Goal: Task Accomplishment & Management: Manage account settings

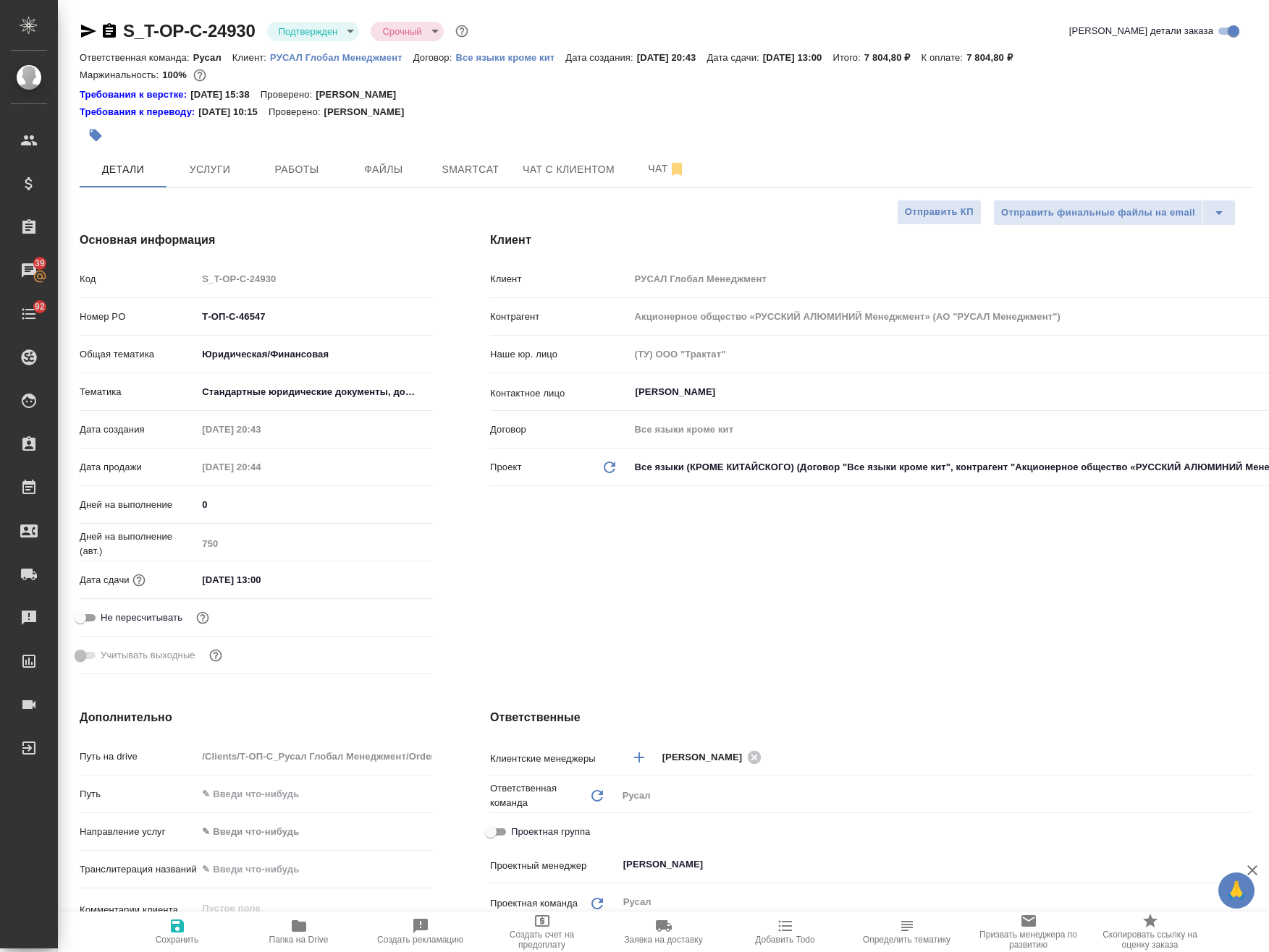
select select "RU"
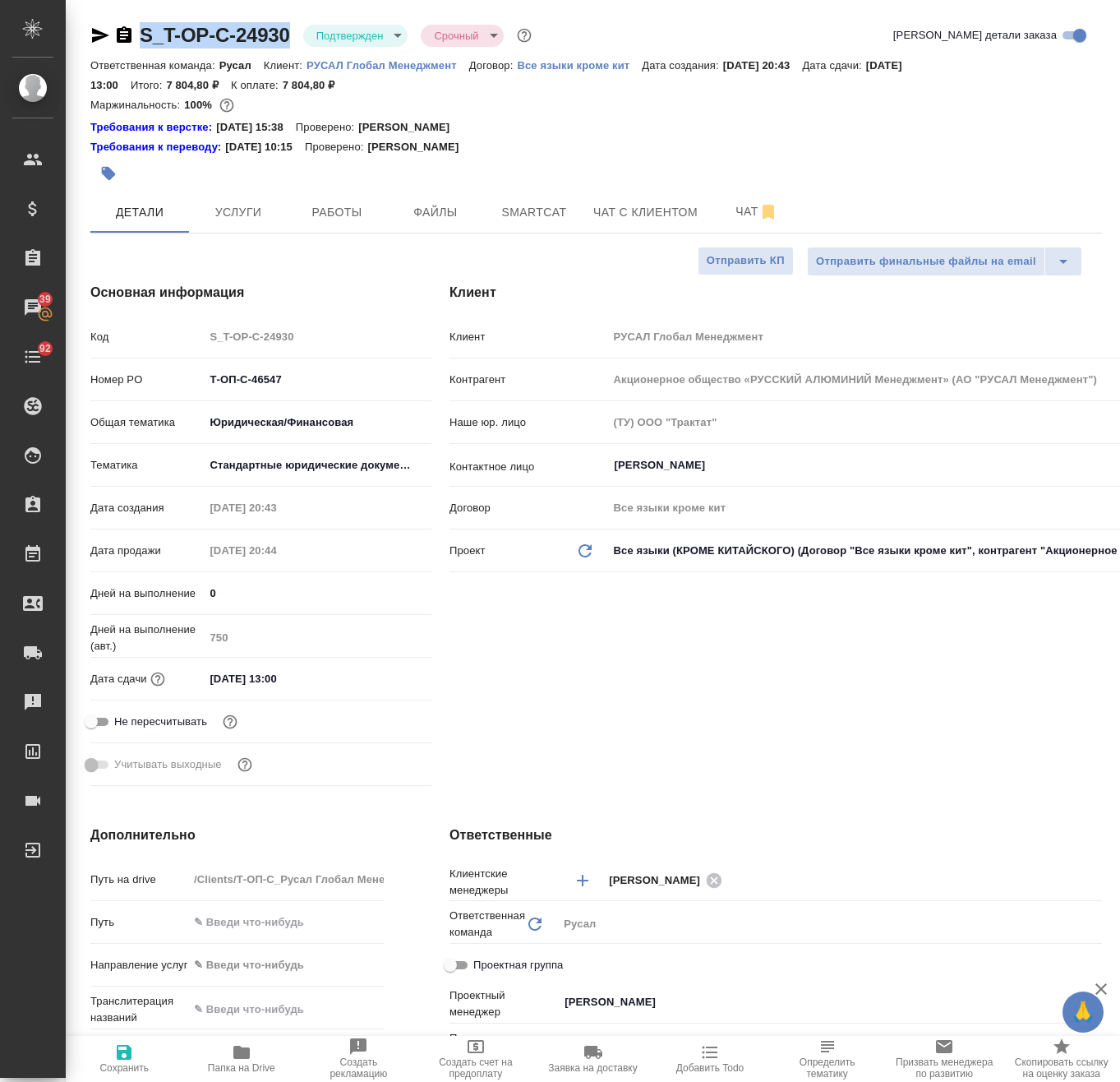
drag, startPoint x: 291, startPoint y: 4, endPoint x: 141, endPoint y: 42, distance: 154.7
click at [141, 42] on div "S_T-OP-C-24930 Подтвержден confirmed Срочный urgent Кратко детали заказа Ответс…" at bounding box center [596, 897] width 1030 height 1794
copy link "S_T-OP-C-24930"
click at [290, 29] on div "S_T-OP-C-24930 Подтвержден confirmed Срочный urgent" at bounding box center [312, 35] width 444 height 26
drag, startPoint x: 290, startPoint y: 29, endPoint x: 153, endPoint y: 39, distance: 137.4
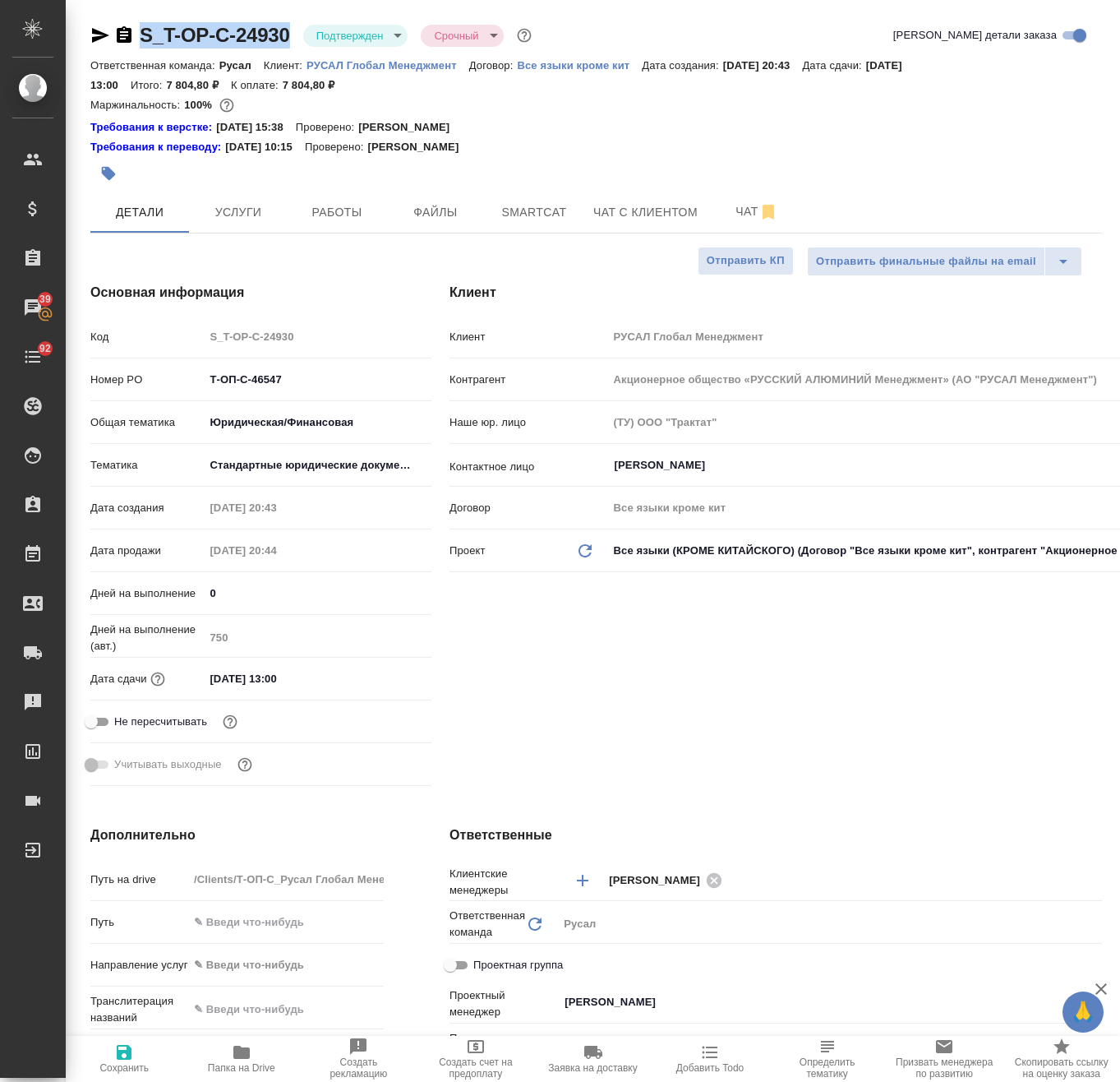
click at [153, 39] on div "S_T-OP-C-24930 Подтвержден confirmed Срочный urgent" at bounding box center [312, 35] width 444 height 26
click at [347, 223] on button "Работы" at bounding box center [336, 212] width 99 height 41
click at [333, 223] on button "Работы" at bounding box center [336, 212] width 99 height 41
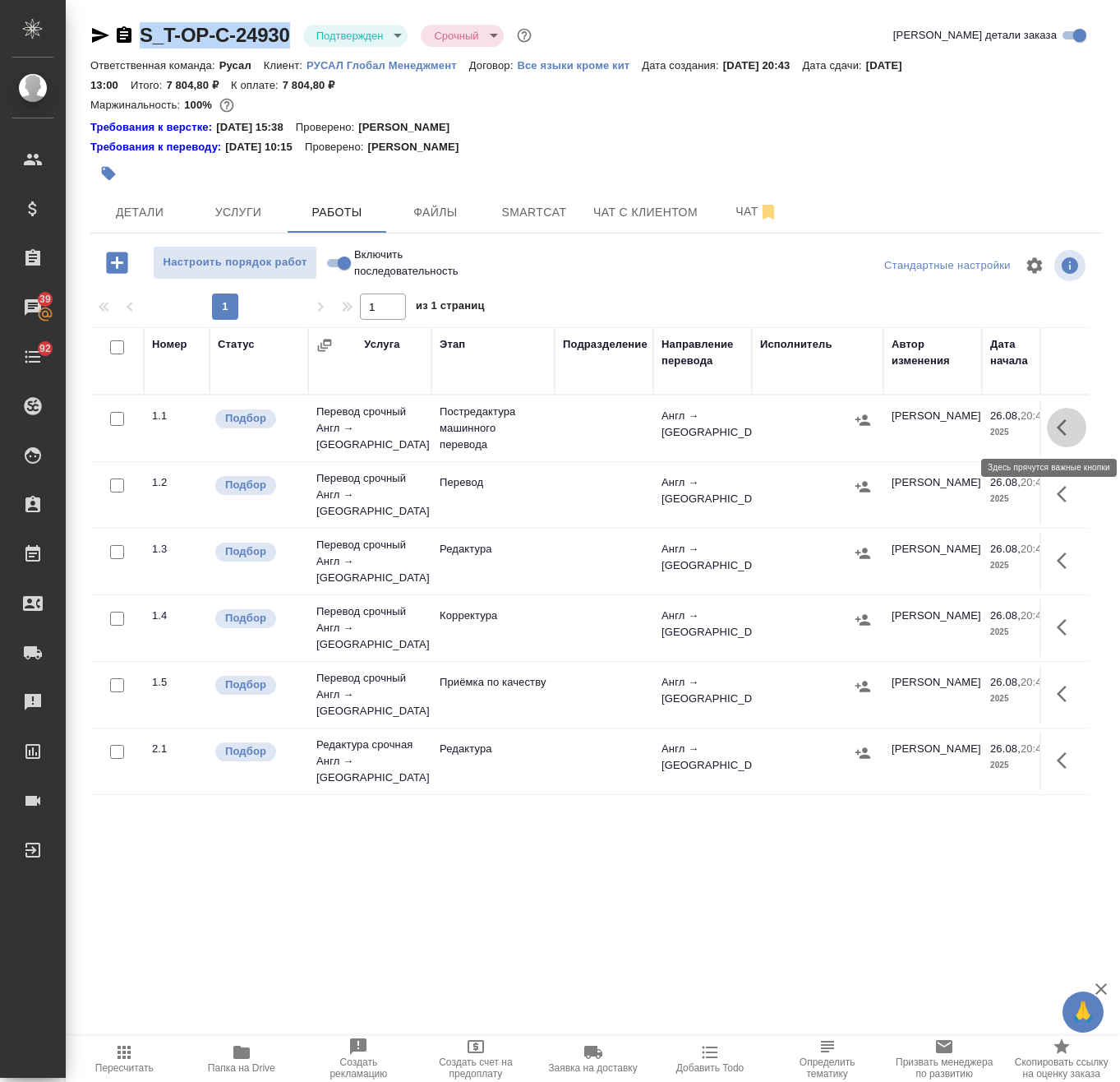
click at [1063, 414] on button "button" at bounding box center [1067, 428] width 39 height 39
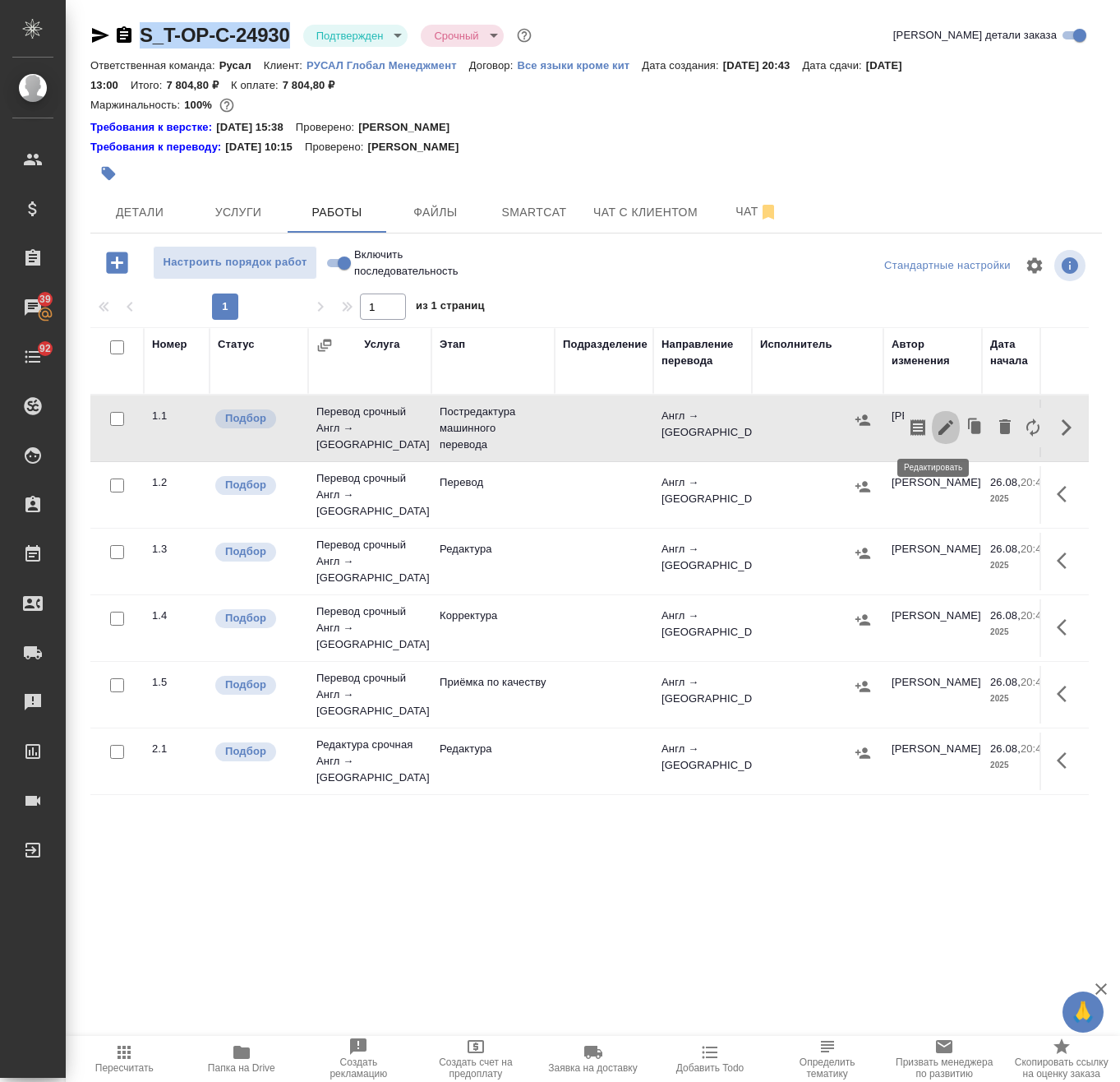
click at [936, 434] on icon "button" at bounding box center [946, 428] width 20 height 20
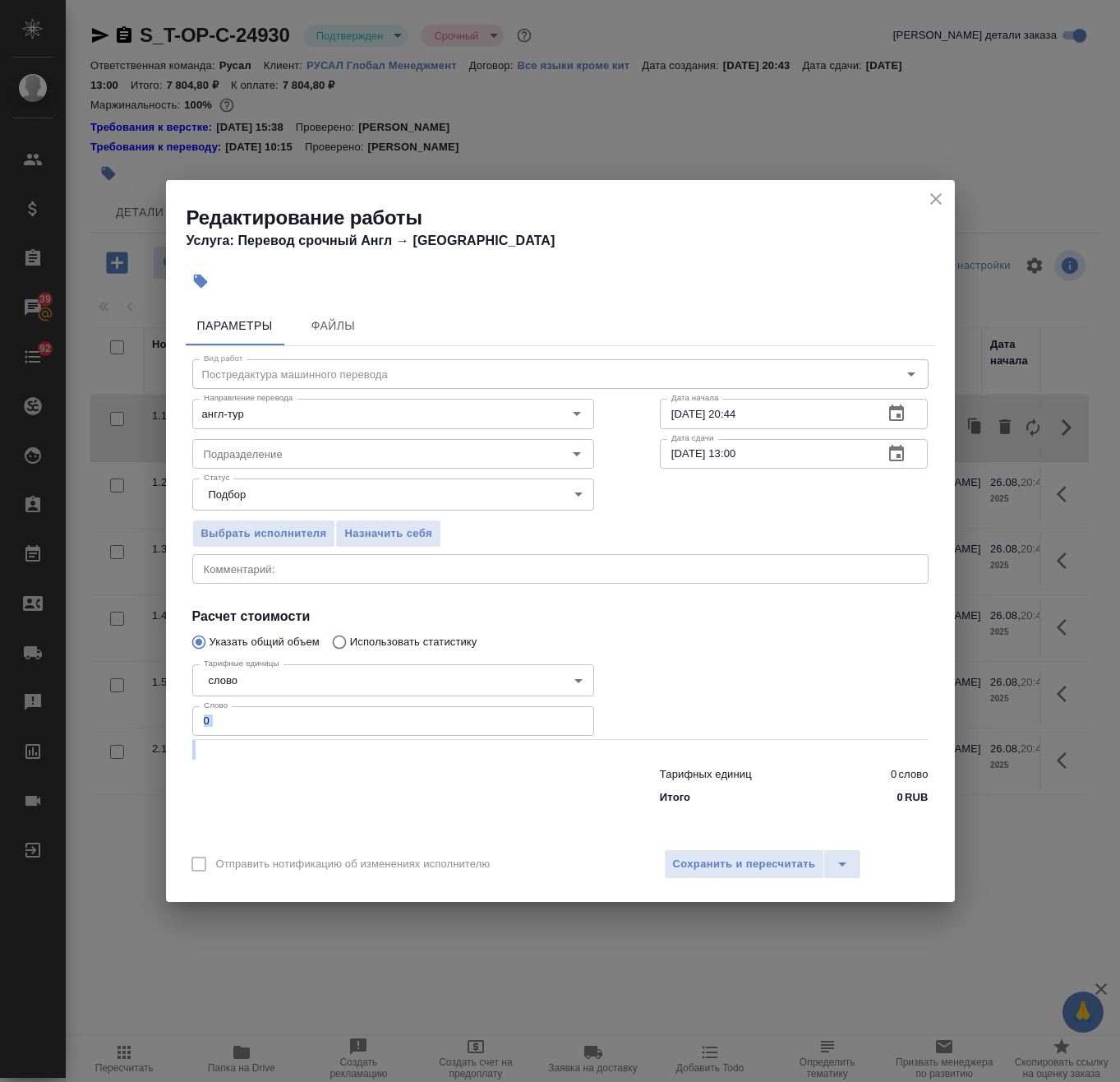
drag, startPoint x: 286, startPoint y: 738, endPoint x: 315, endPoint y: 721, distance: 33.6
click at [315, 721] on div "Вид работ Постредактура машинного перевода Вид работ Направление перевода англ-…" at bounding box center [560, 579] width 750 height 466
click at [315, 721] on input "0" at bounding box center [394, 720] width 402 height 29
drag, startPoint x: 315, startPoint y: 721, endPoint x: 112, endPoint y: 769, distance: 208.6
click at [112, 769] on div "Редактирование работы Услуга: Перевод срочный Англ → Тур Параметры Файлы Вид ра…" at bounding box center [560, 541] width 1120 height 1082
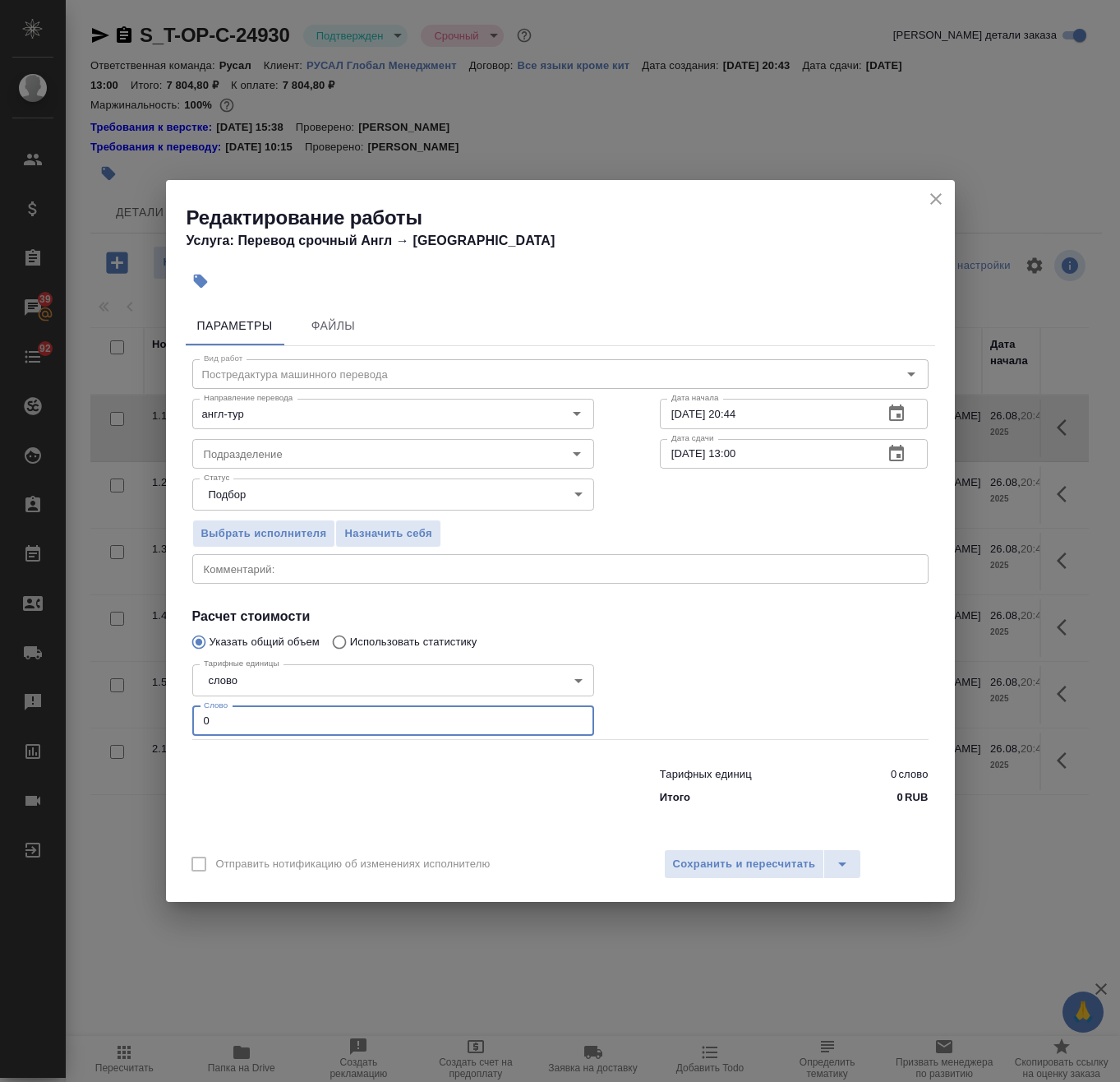
paste input "613"
type input "613"
click at [779, 412] on input "26.08.2025 20:44" at bounding box center [766, 413] width 212 height 29
click at [581, 451] on icon "Open" at bounding box center [577, 454] width 20 height 20
type input "26.08.2025 21:15"
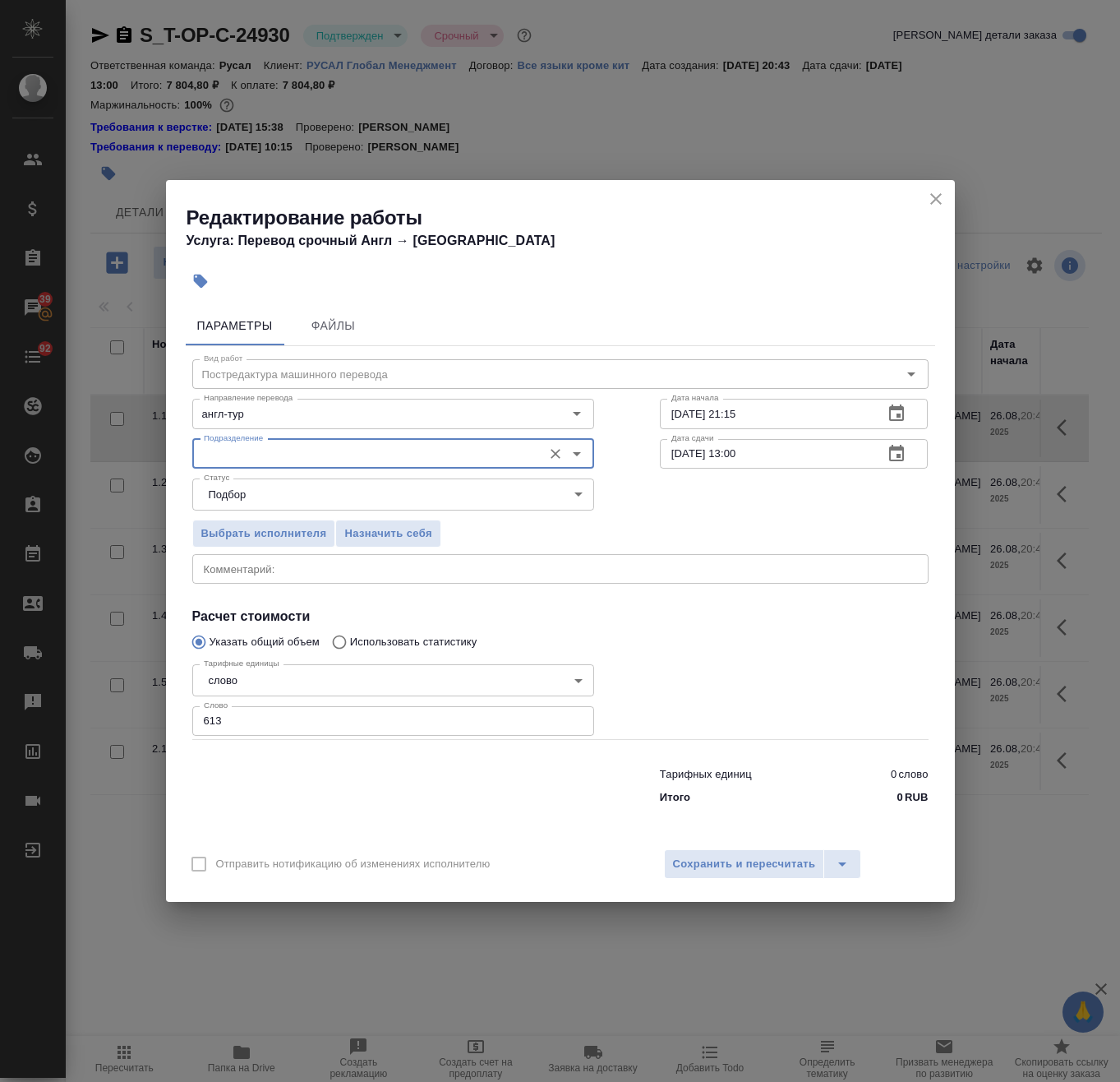
click at [356, 451] on input "Подразделение" at bounding box center [366, 454] width 337 height 20
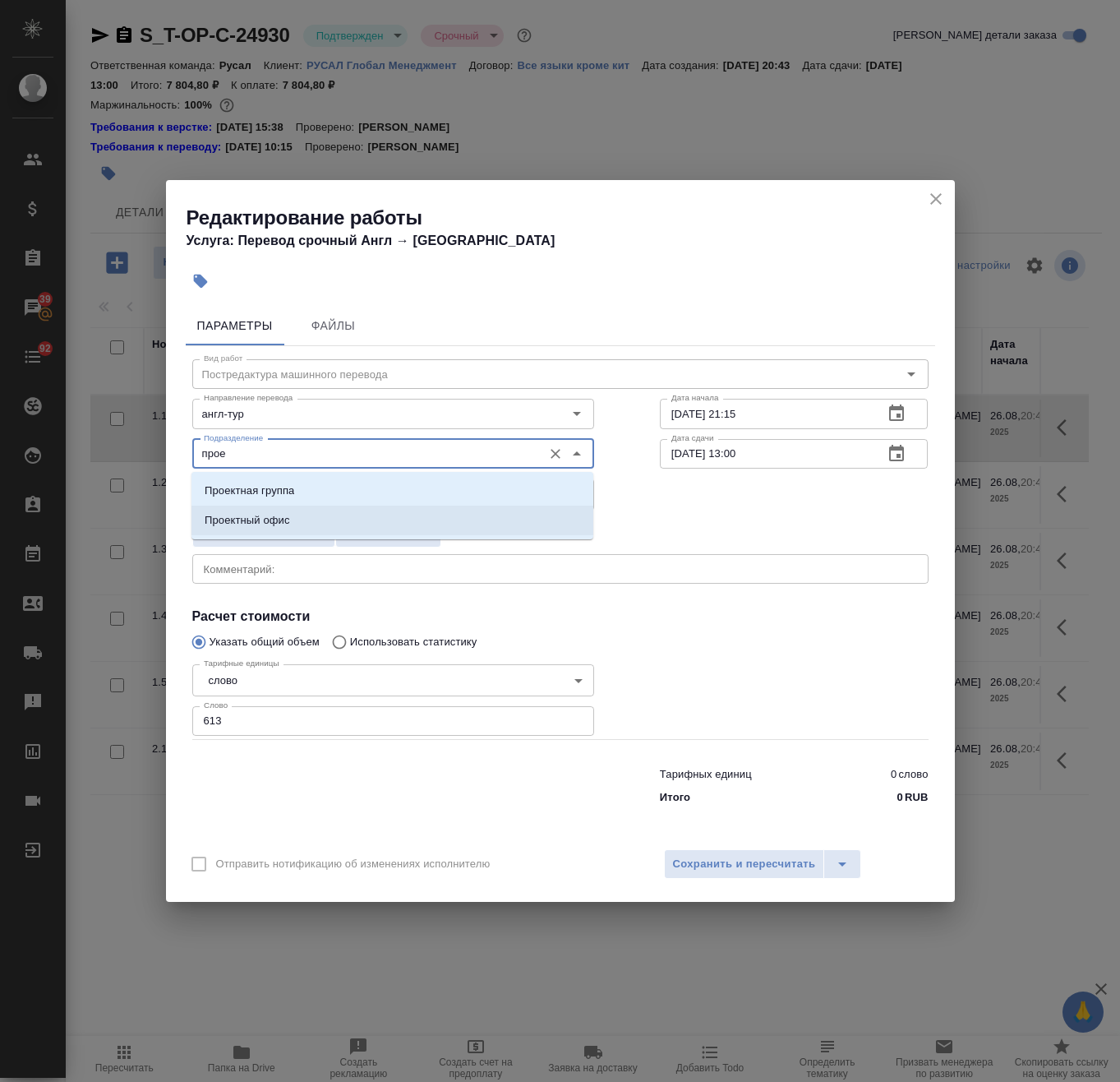
click at [336, 513] on li "Проектный офис" at bounding box center [393, 520] width 402 height 29
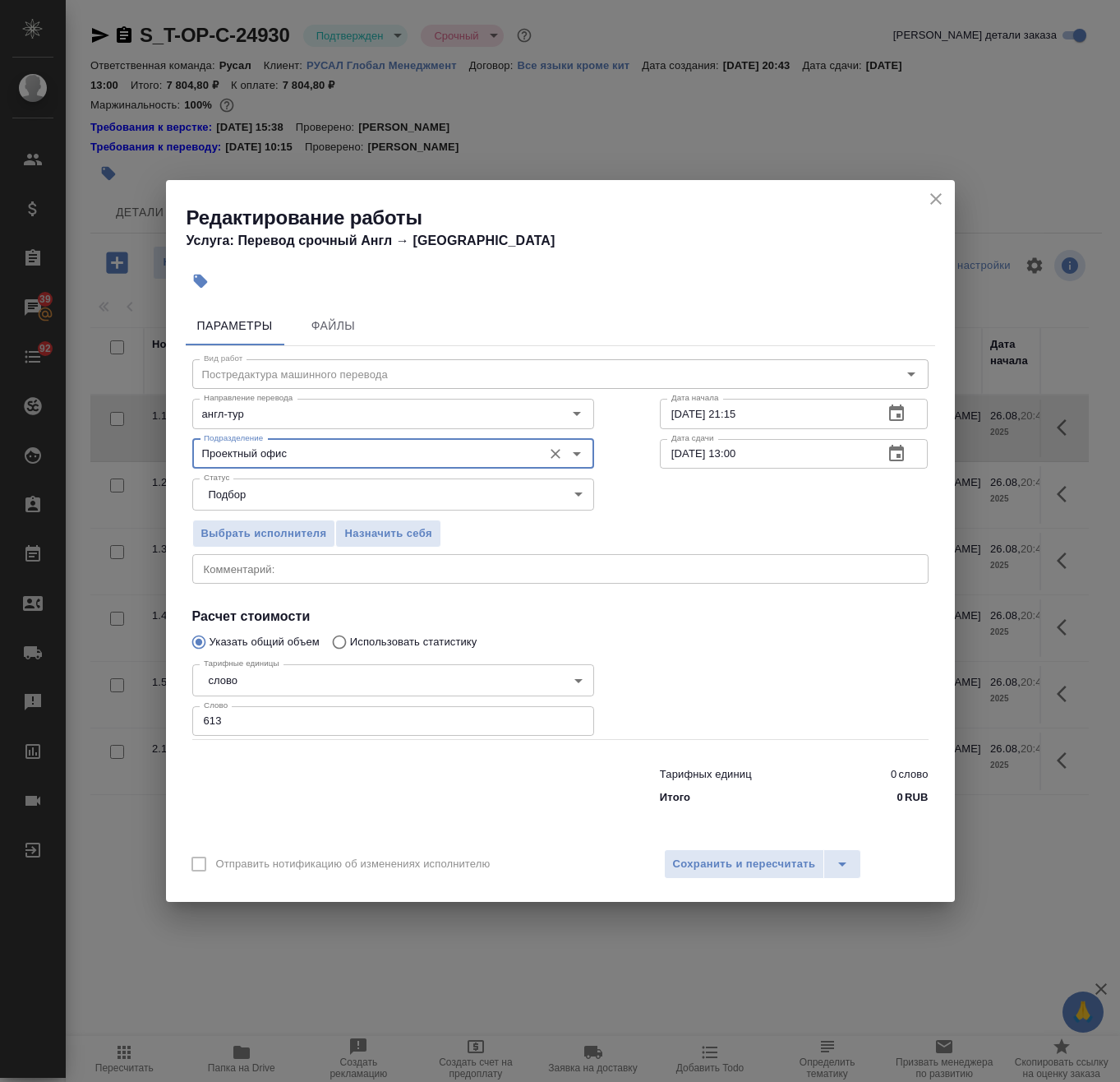
type input "Проектный офис"
click at [336, 513] on div "Выбрать исполнителя Назначить себя" at bounding box center [394, 531] width 468 height 100
click at [757, 873] on span "Сохранить и пересчитать" at bounding box center [744, 864] width 143 height 19
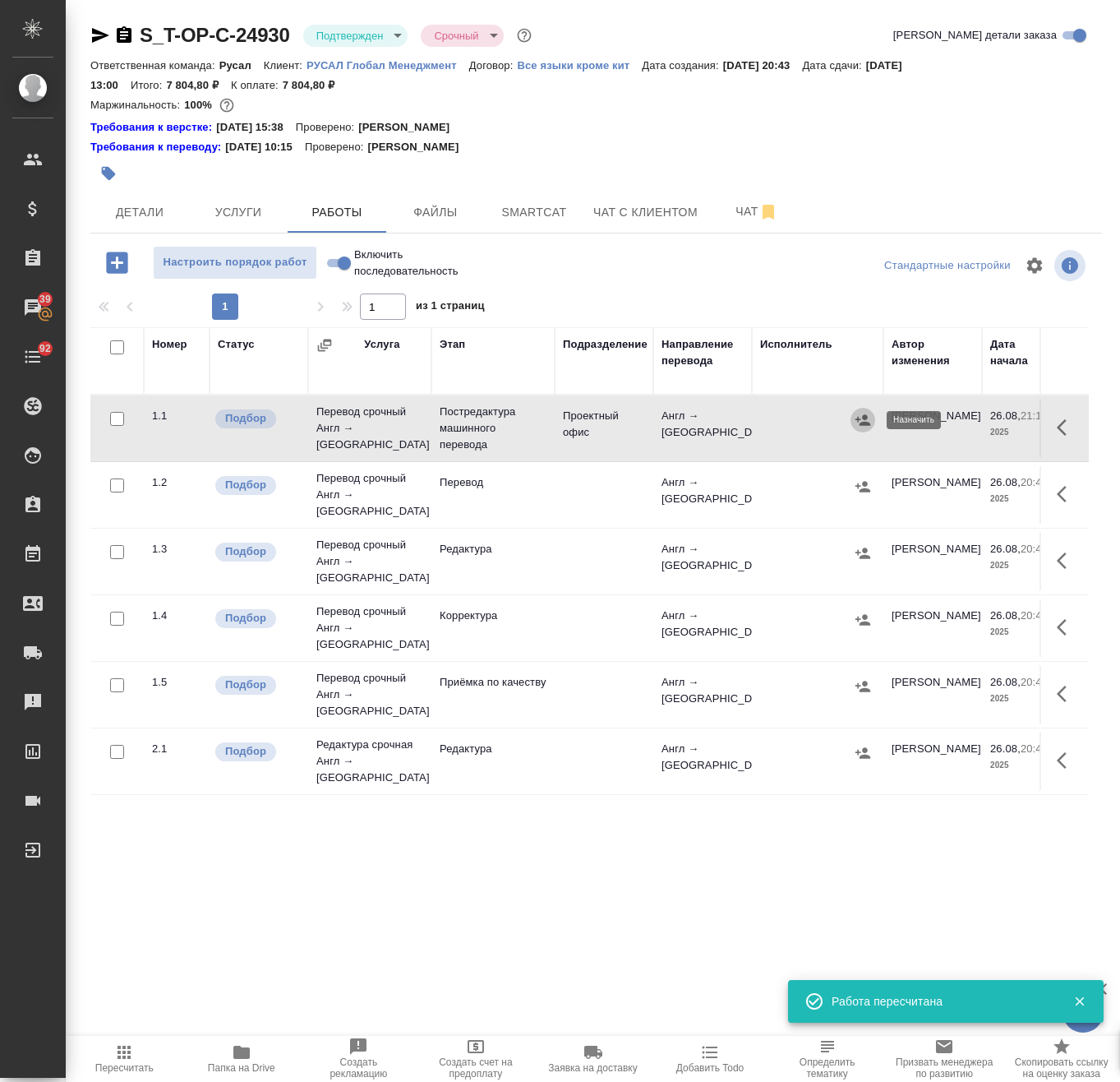
click at [870, 425] on icon "button" at bounding box center [863, 420] width 15 height 11
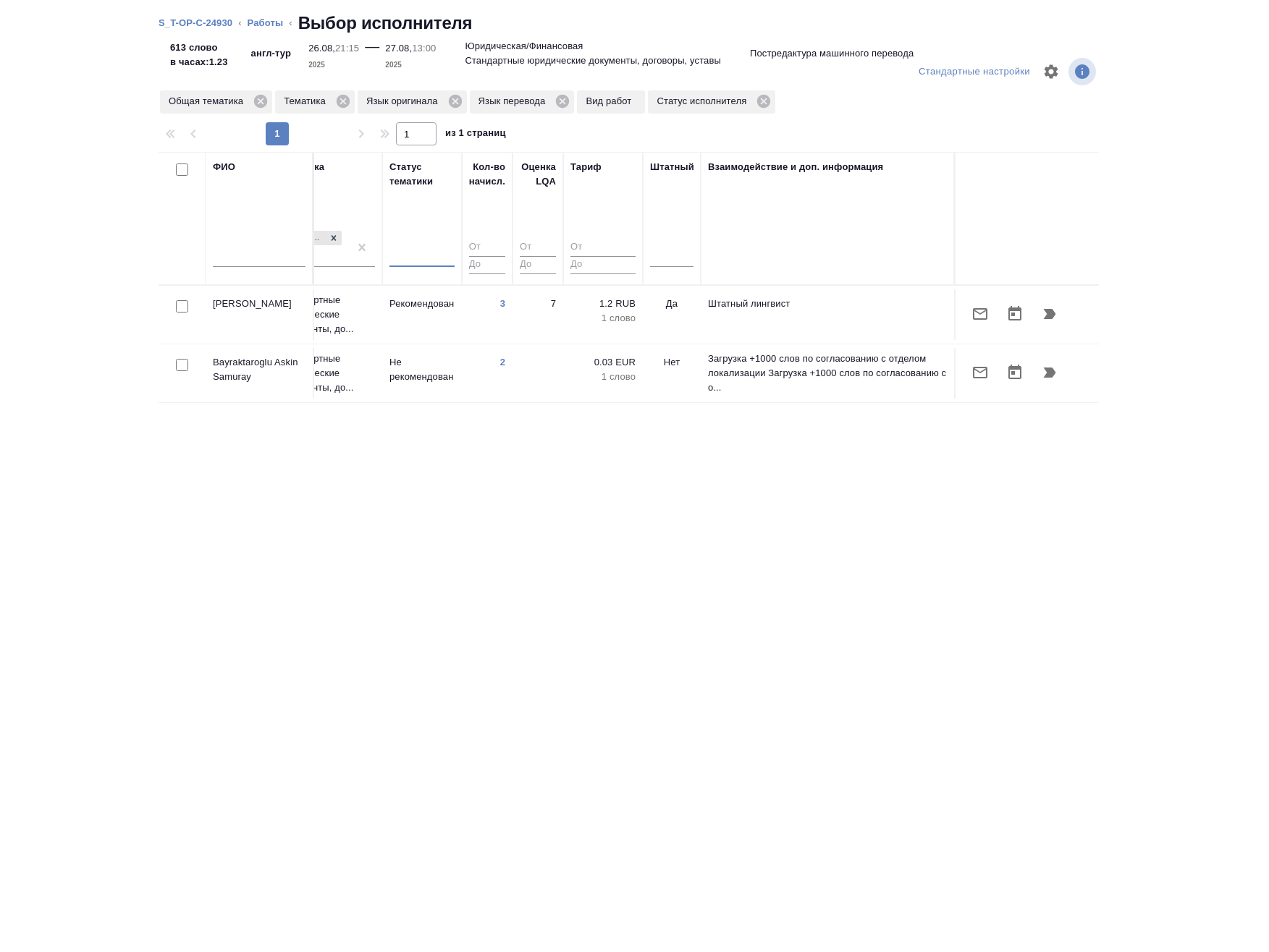
scroll to position [0, 1161]
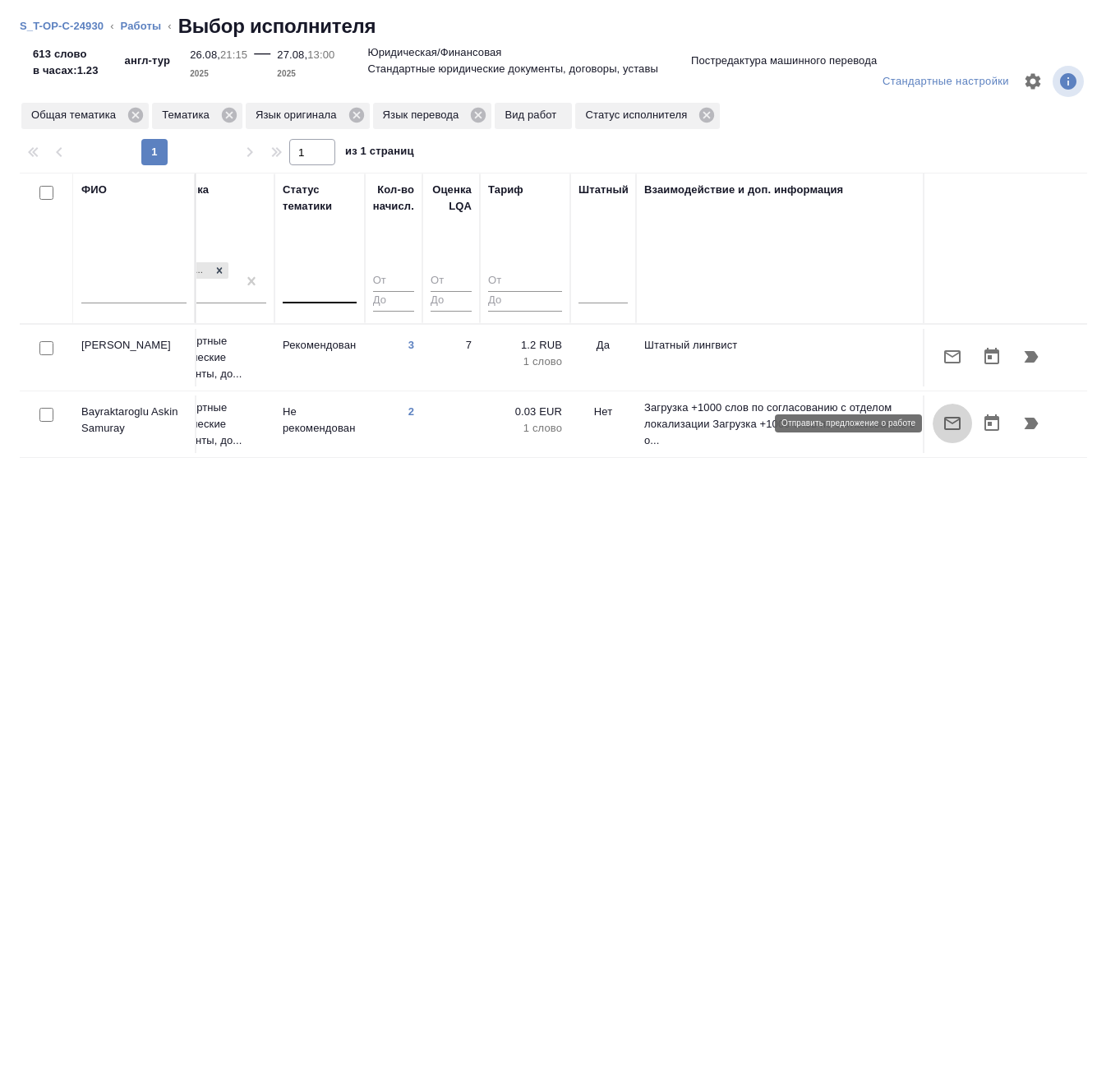
click at [952, 428] on icon "button" at bounding box center [953, 423] width 20 height 20
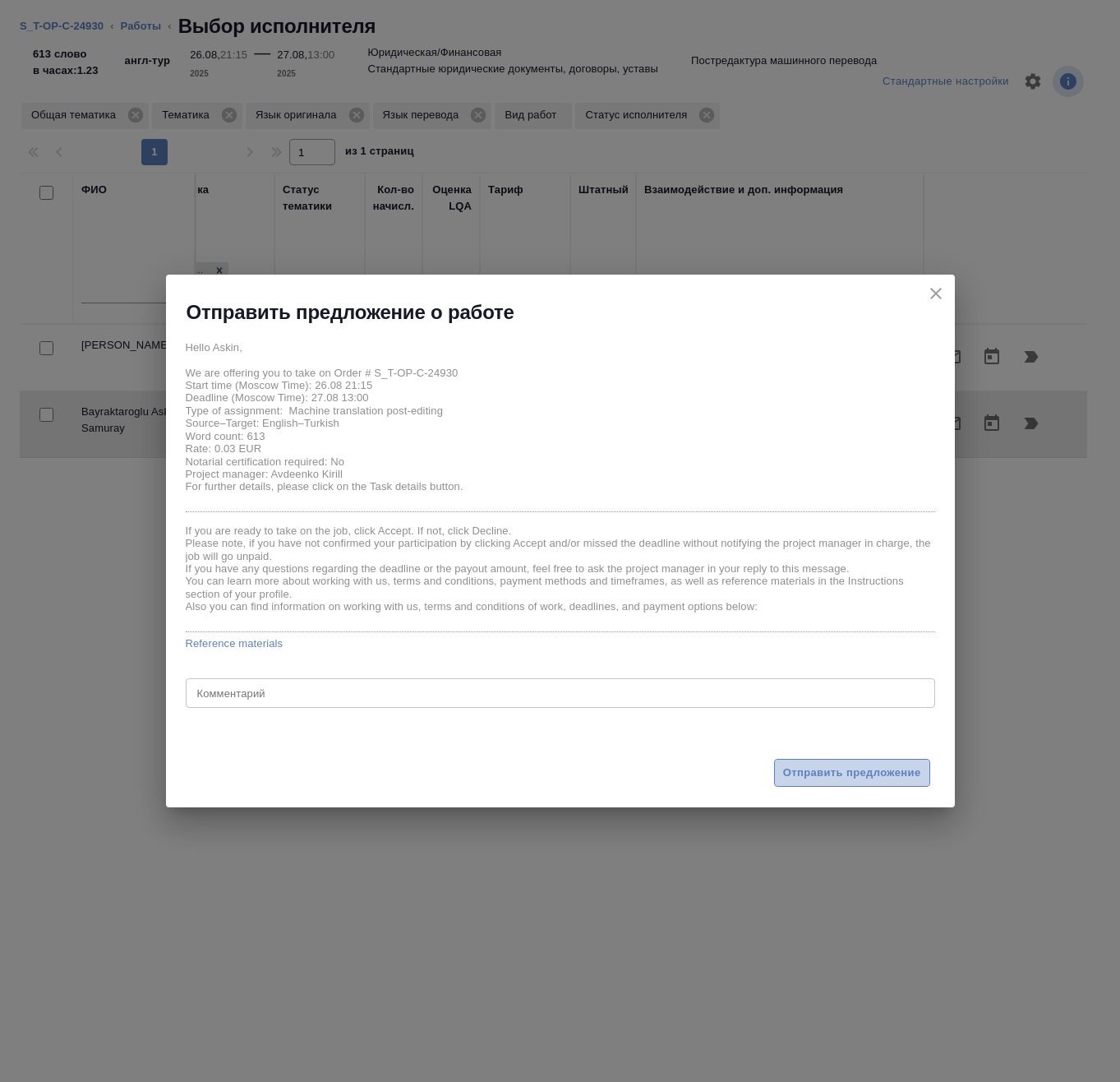
click at [835, 771] on span "Отправить предложение" at bounding box center [852, 773] width 138 height 19
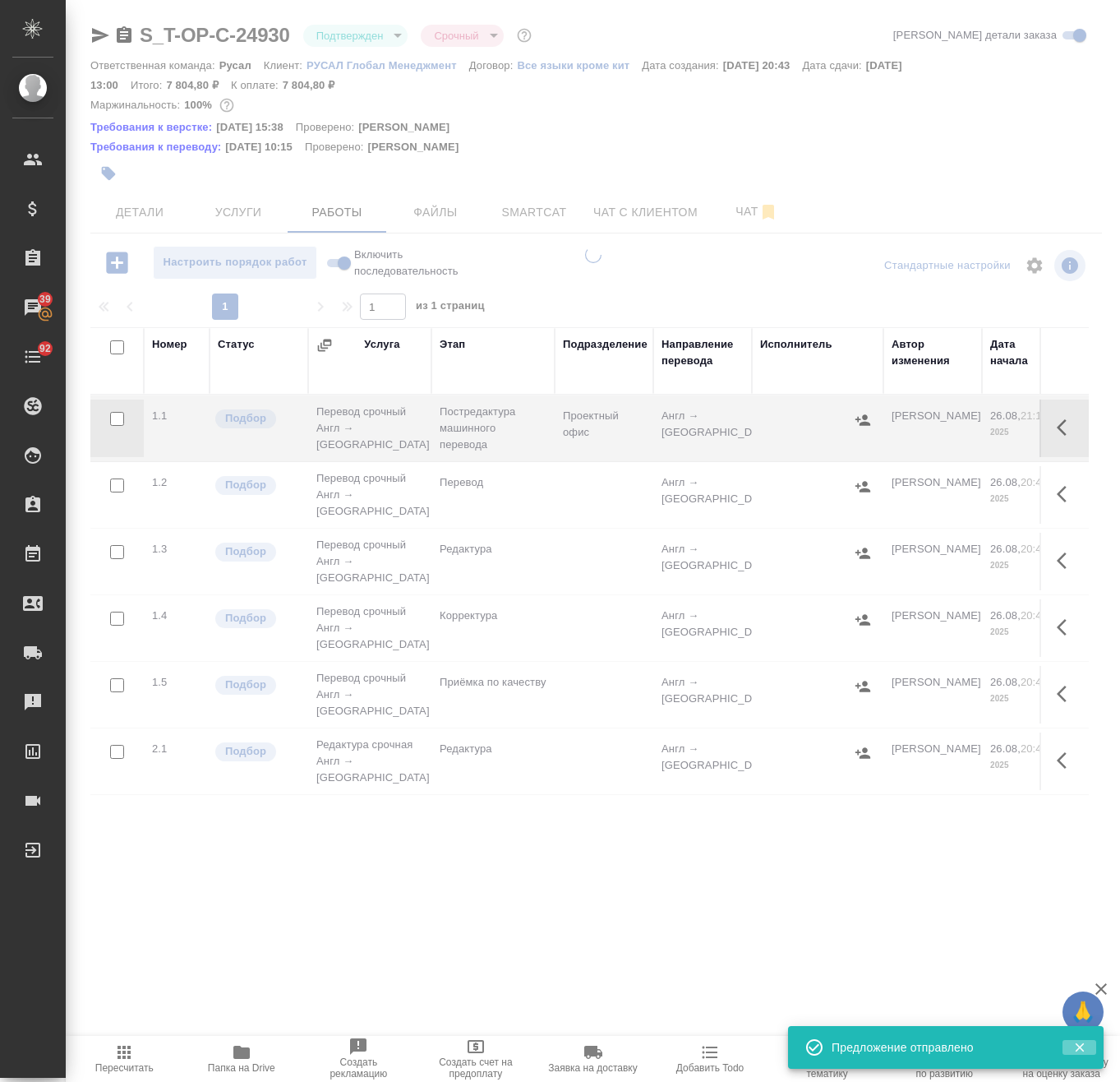
click at [1079, 1042] on icon "button" at bounding box center [1080, 1047] width 15 height 15
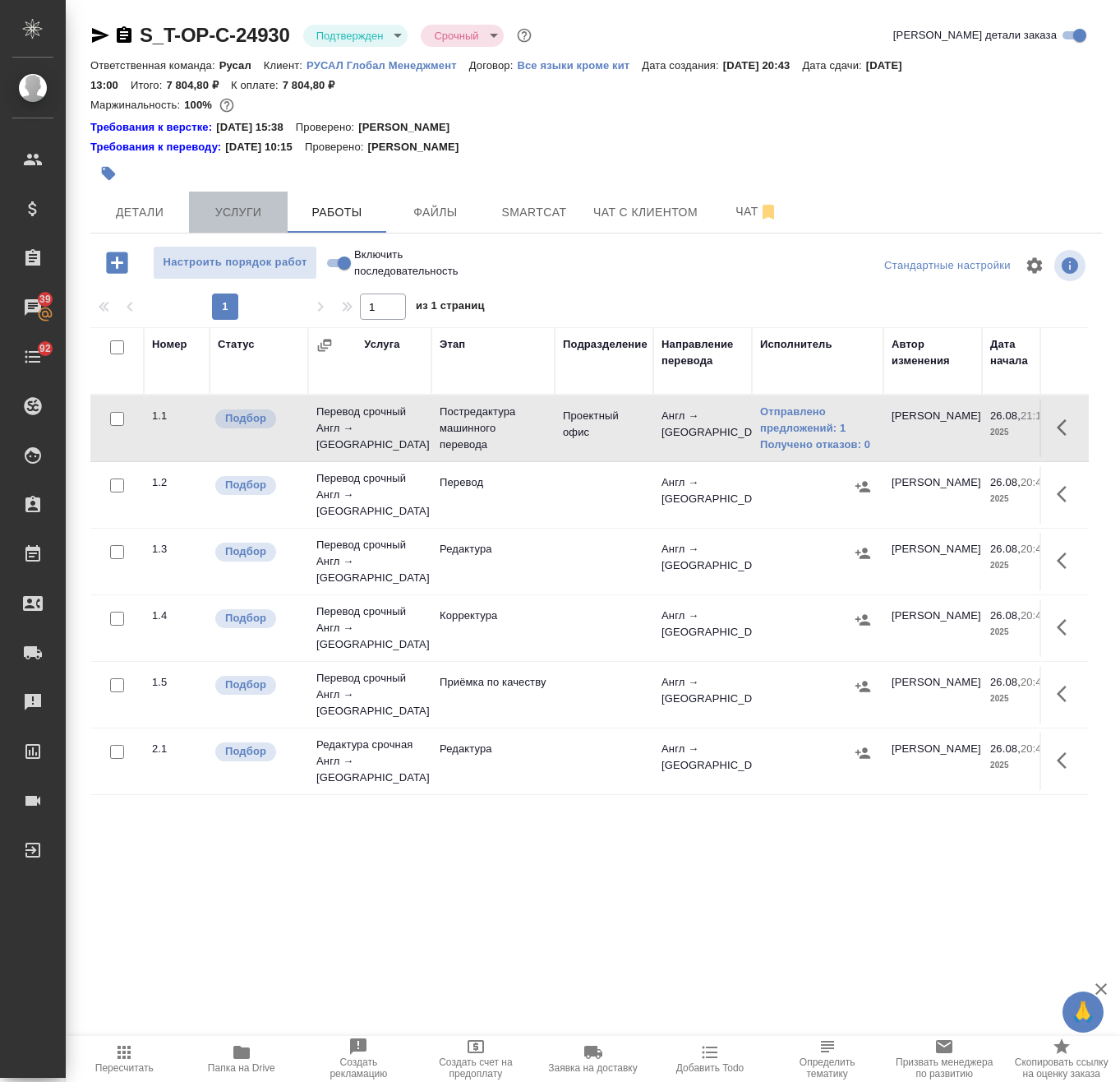
click at [242, 201] on button "Услуги" at bounding box center [238, 212] width 99 height 41
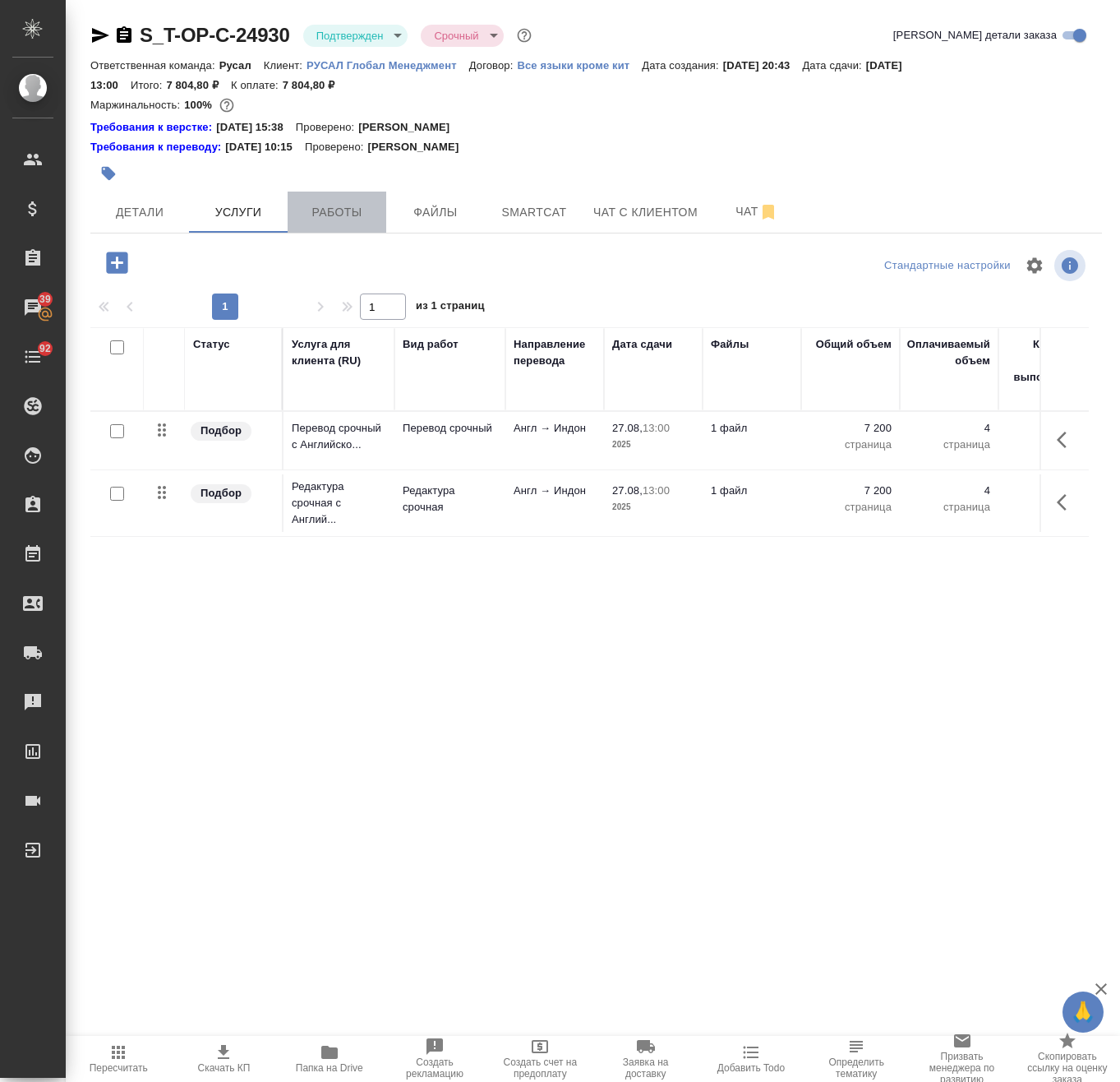
click at [354, 228] on button "Работы" at bounding box center [336, 212] width 99 height 41
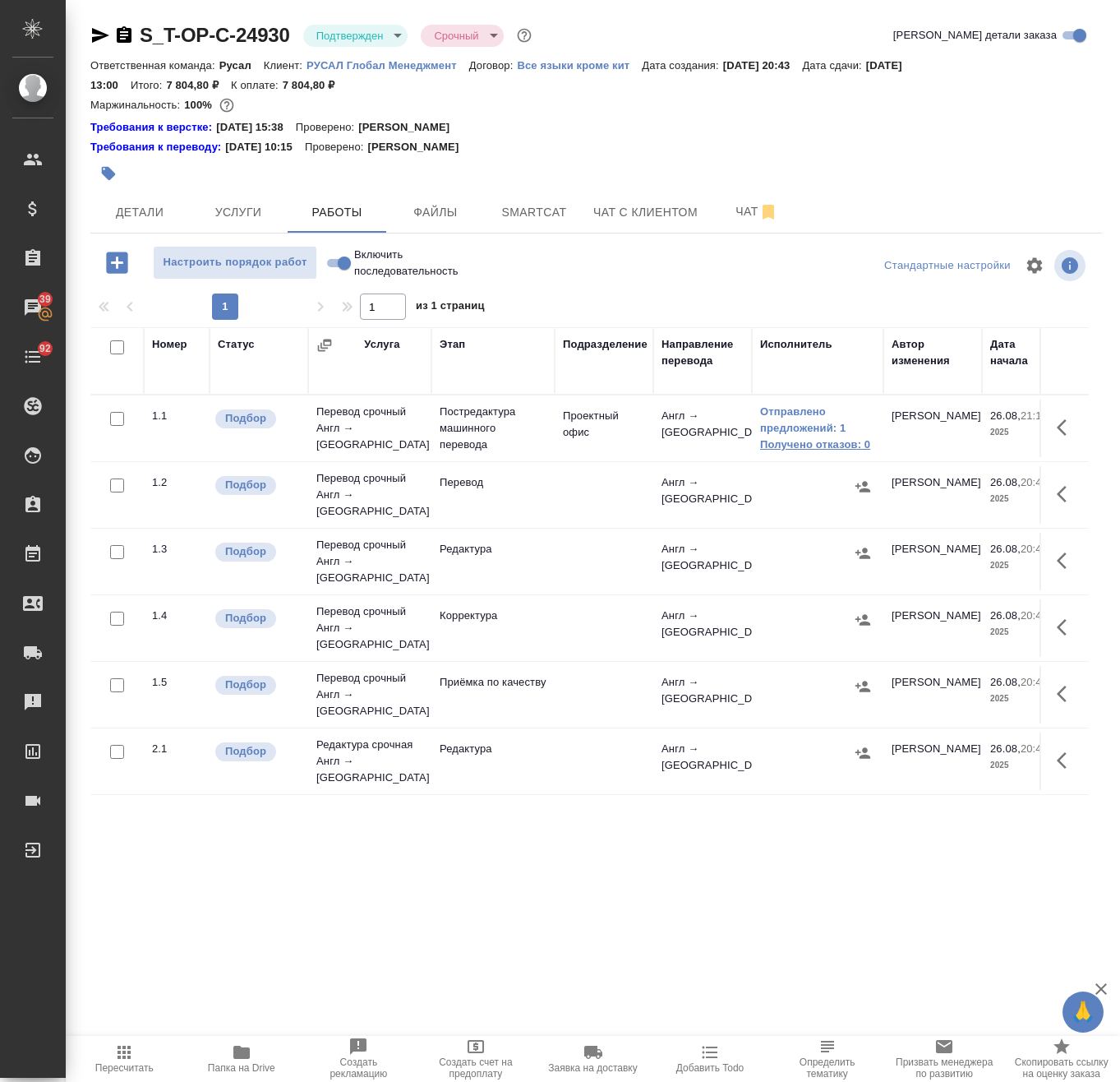
click at [825, 447] on link "Получено отказов: 0" at bounding box center [817, 445] width 115 height 16
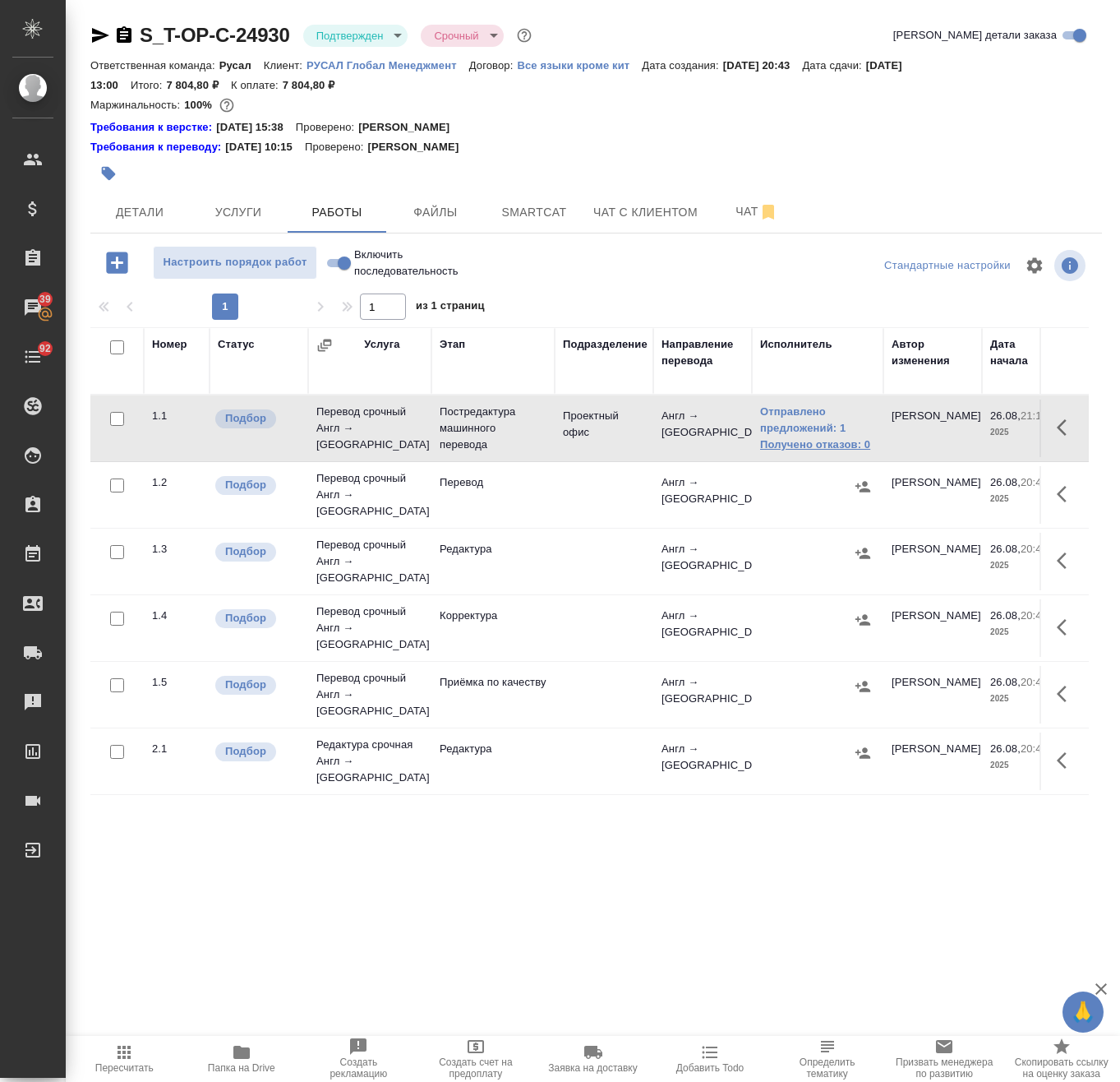
click at [815, 439] on link "Получено отказов: 0" at bounding box center [817, 445] width 115 height 16
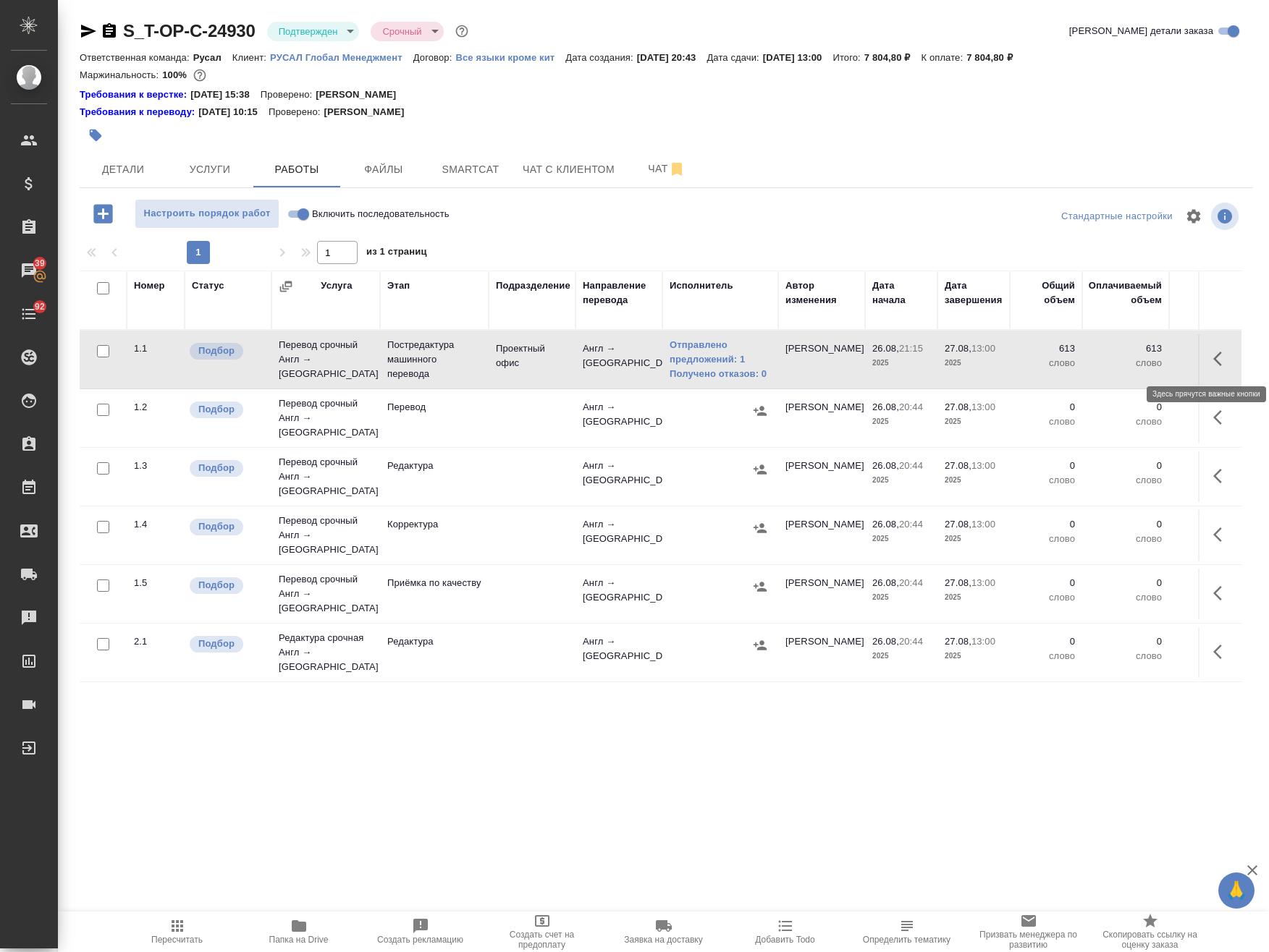
click at [1213, 353] on icon "button" at bounding box center [1217, 359] width 9 height 14
click at [1107, 359] on icon "button" at bounding box center [1115, 359] width 17 height 17
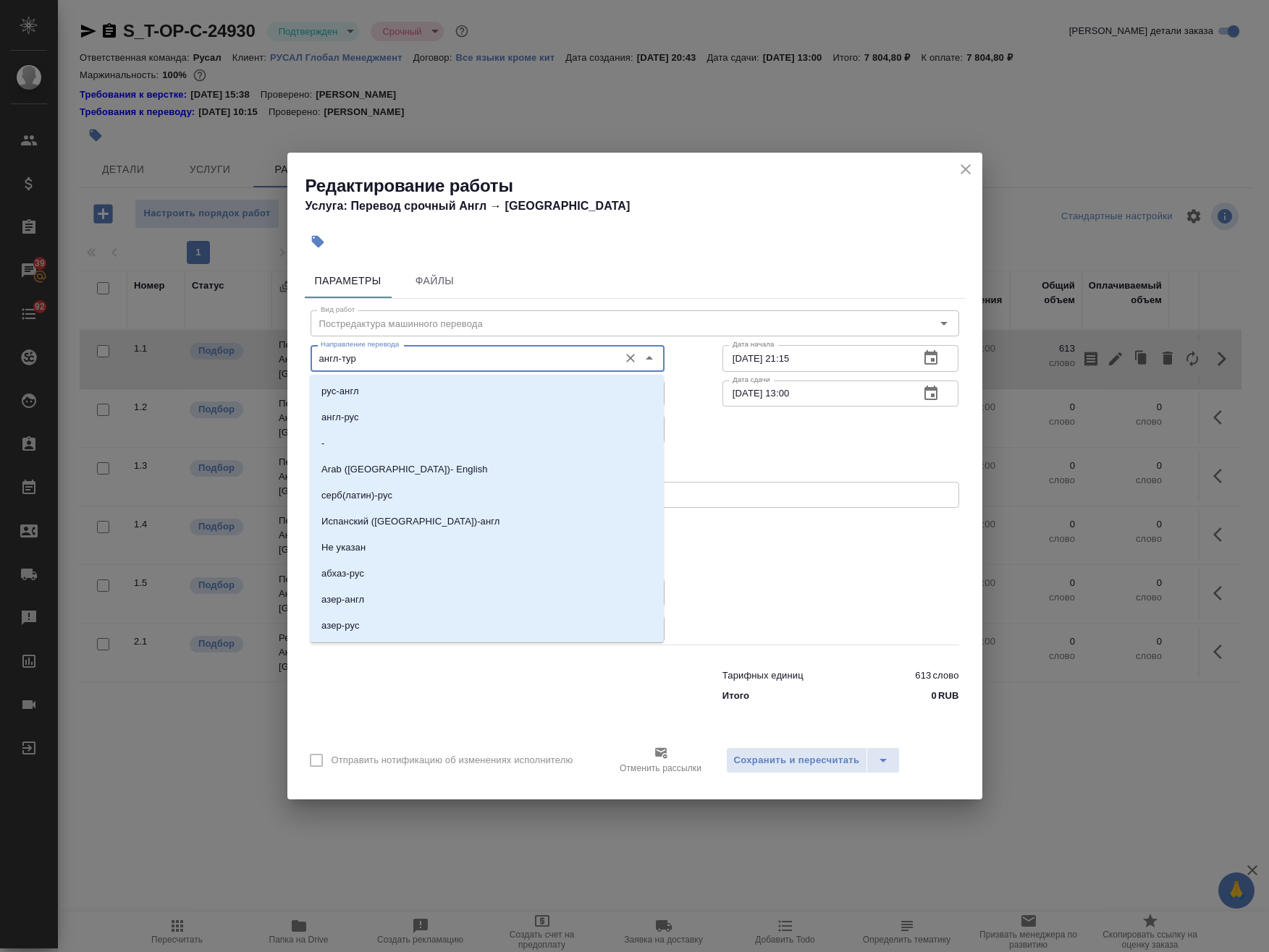
click at [496, 363] on input "англ-тур" at bounding box center [464, 358] width 297 height 17
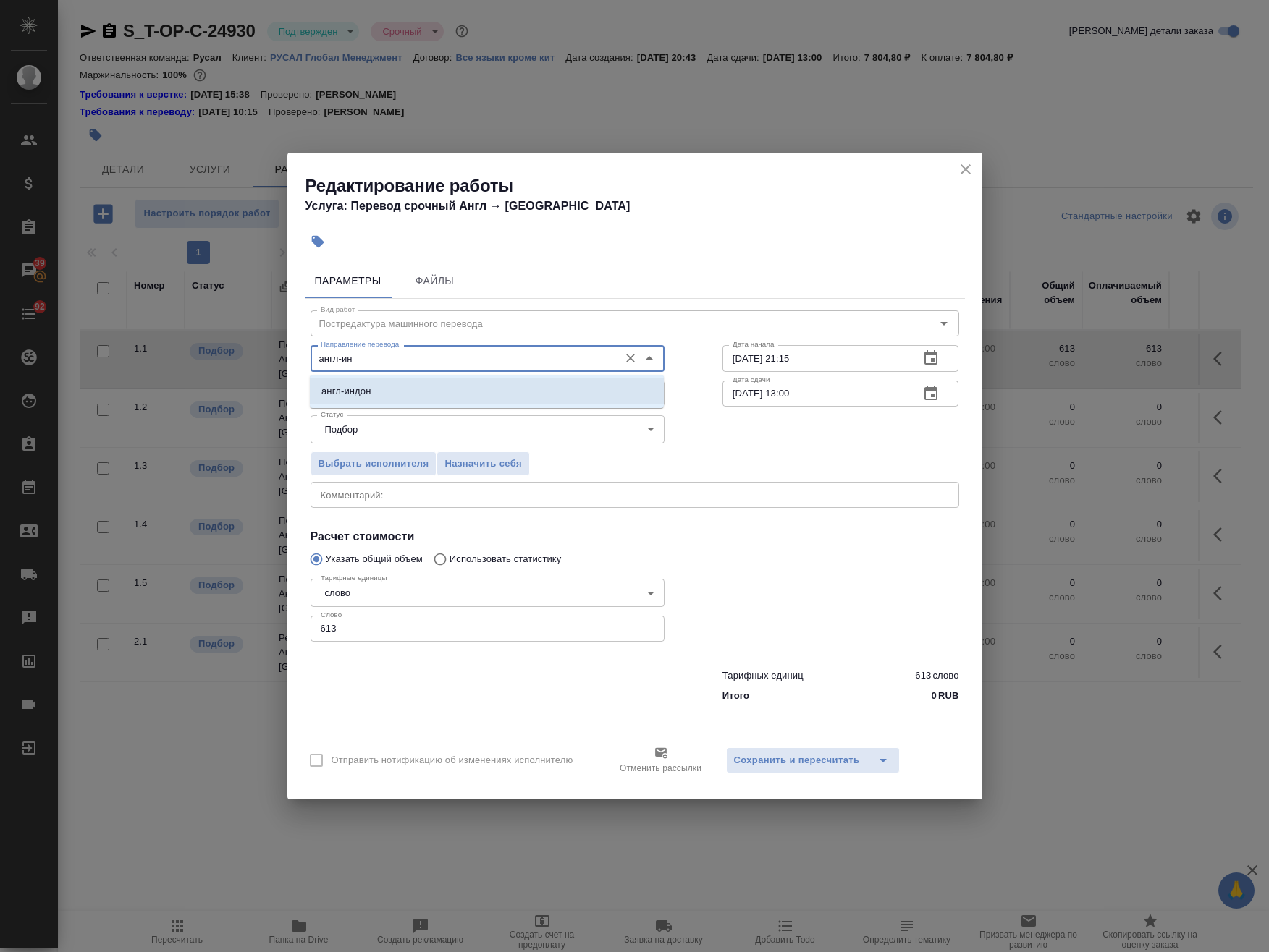
click at [464, 399] on li "англ-индон" at bounding box center [486, 391] width 354 height 26
type input "англ-индон"
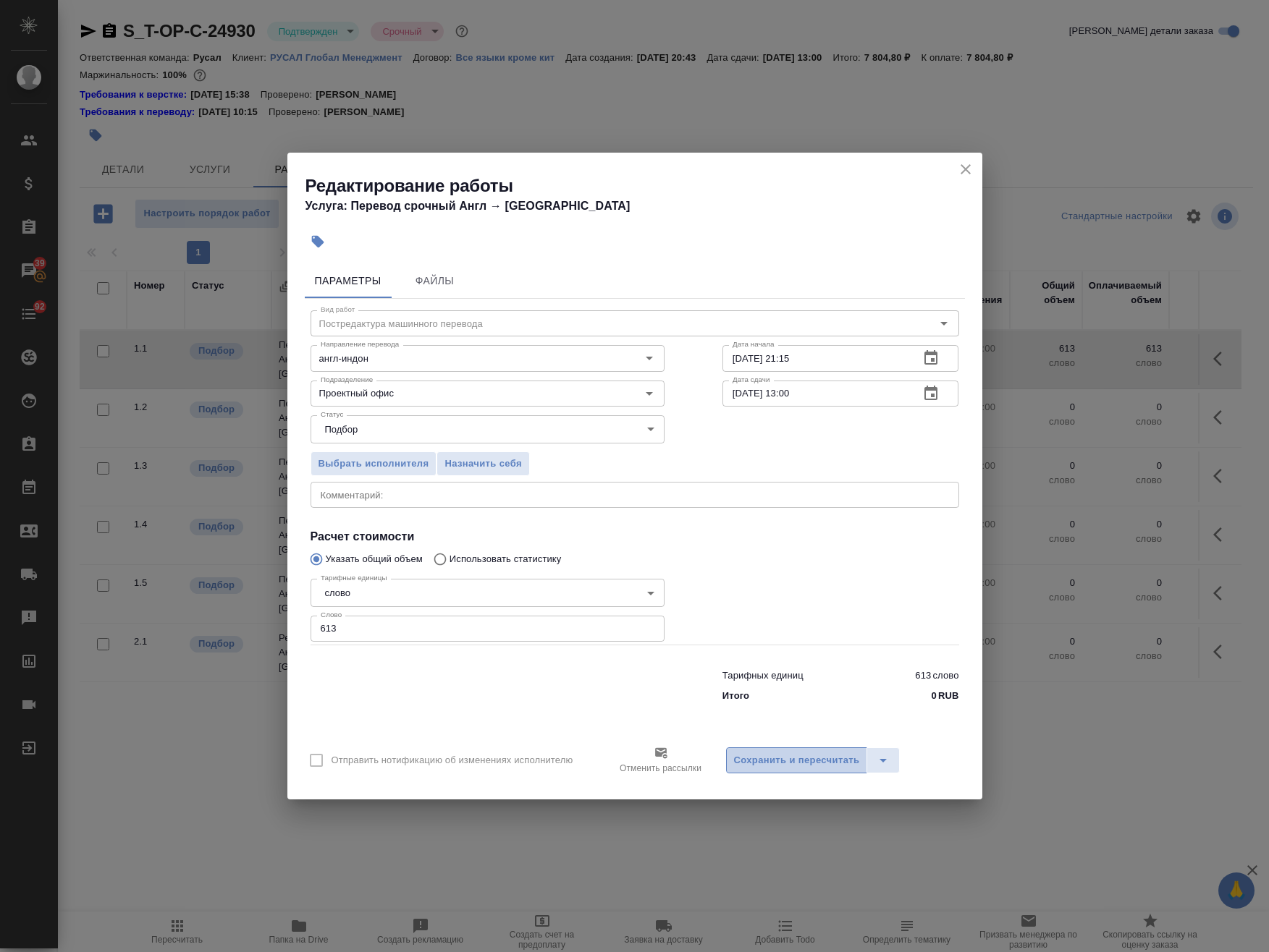
click at [807, 771] on button "Сохранить и пересчитать" at bounding box center [797, 760] width 142 height 26
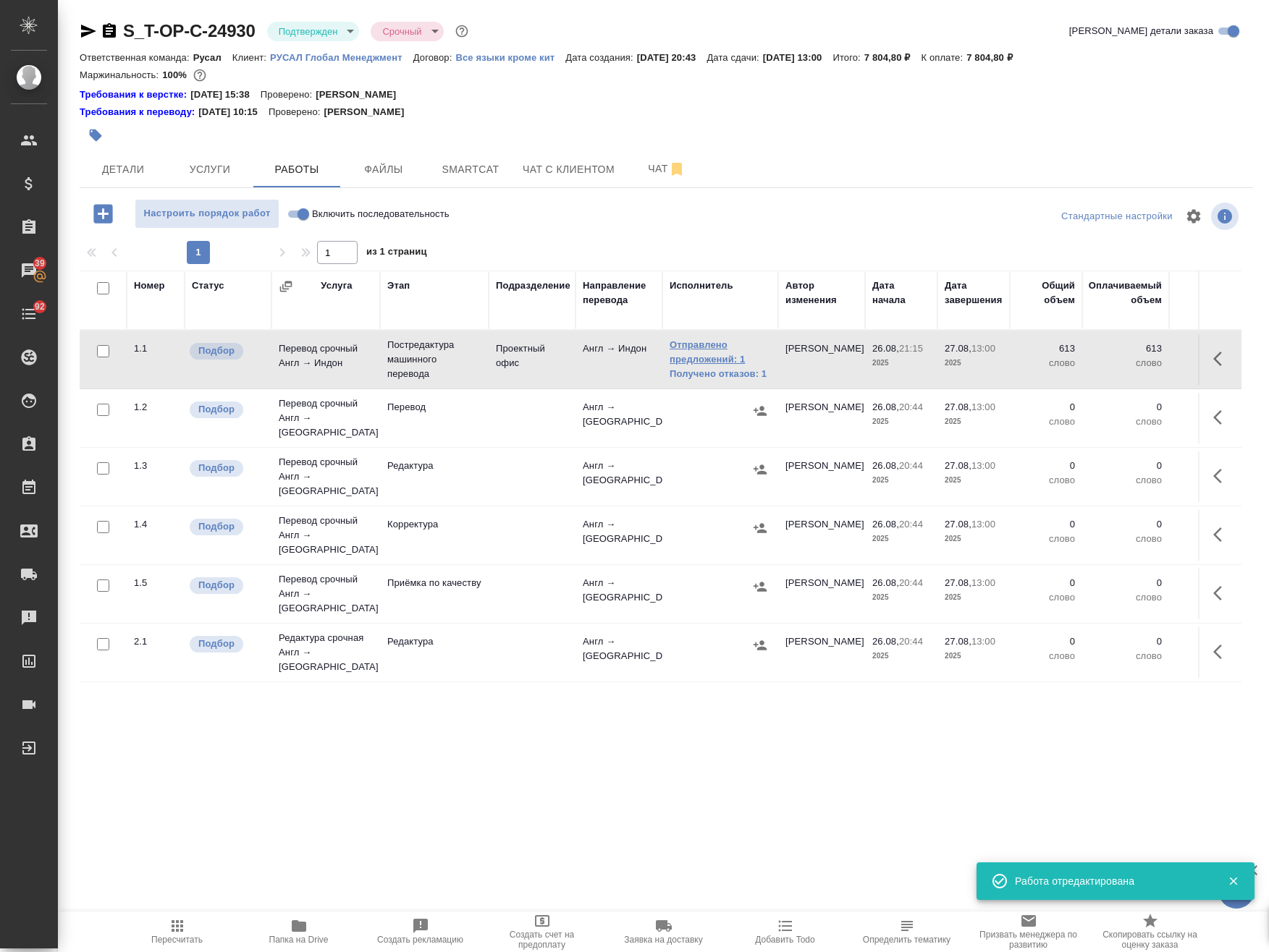
click at [705, 353] on link "Отправлено предложений: 1" at bounding box center [720, 352] width 101 height 29
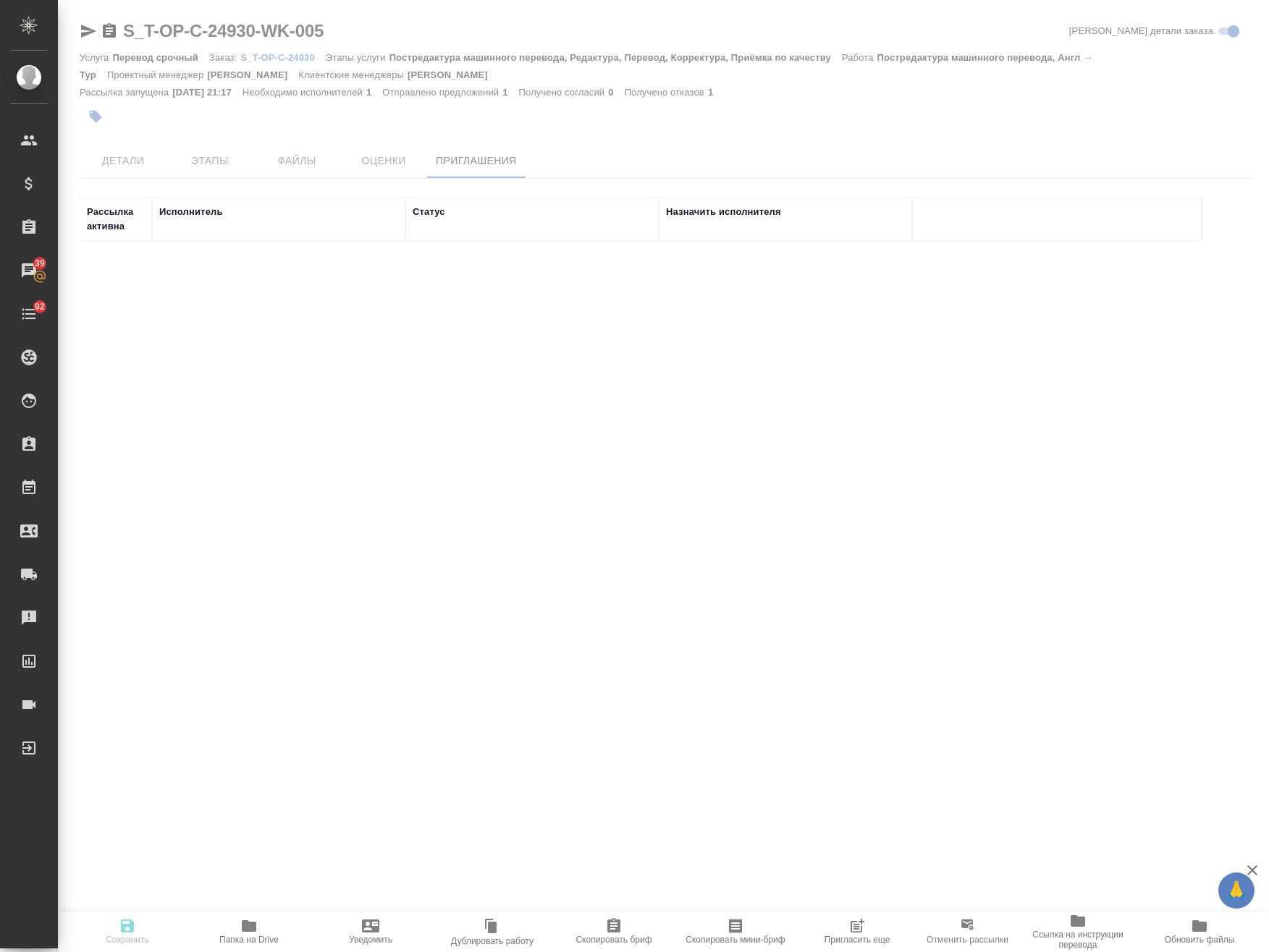
click at [971, 933] on p "Отменить рассылки" at bounding box center [967, 939] width 82 height 14
click at [962, 914] on div at bounding box center [962, 914] width 0 height 0
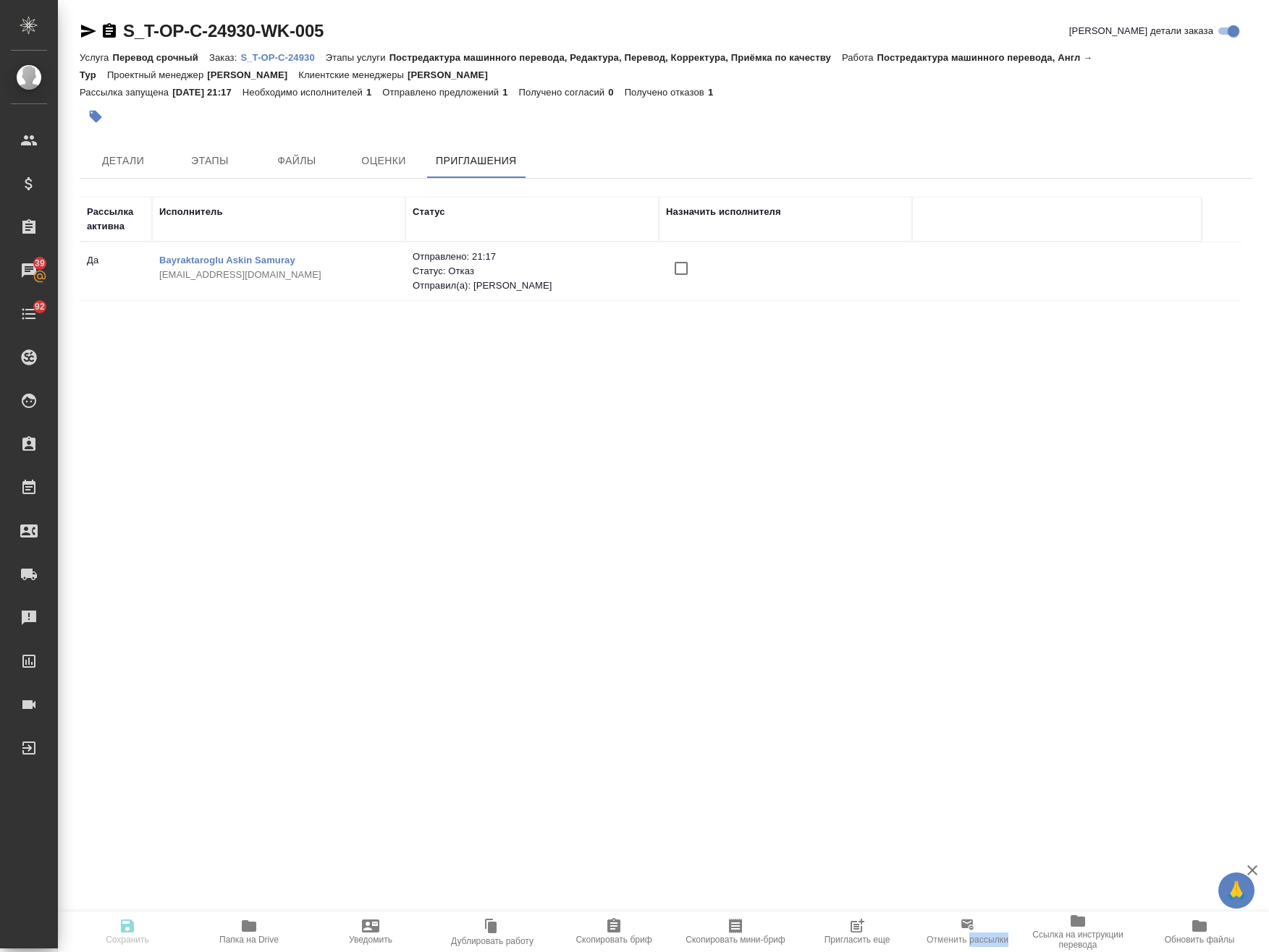
click at [971, 933] on p "Отменить рассылки" at bounding box center [967, 939] width 82 height 14
click at [864, 926] on icon "button" at bounding box center [857, 926] width 17 height 17
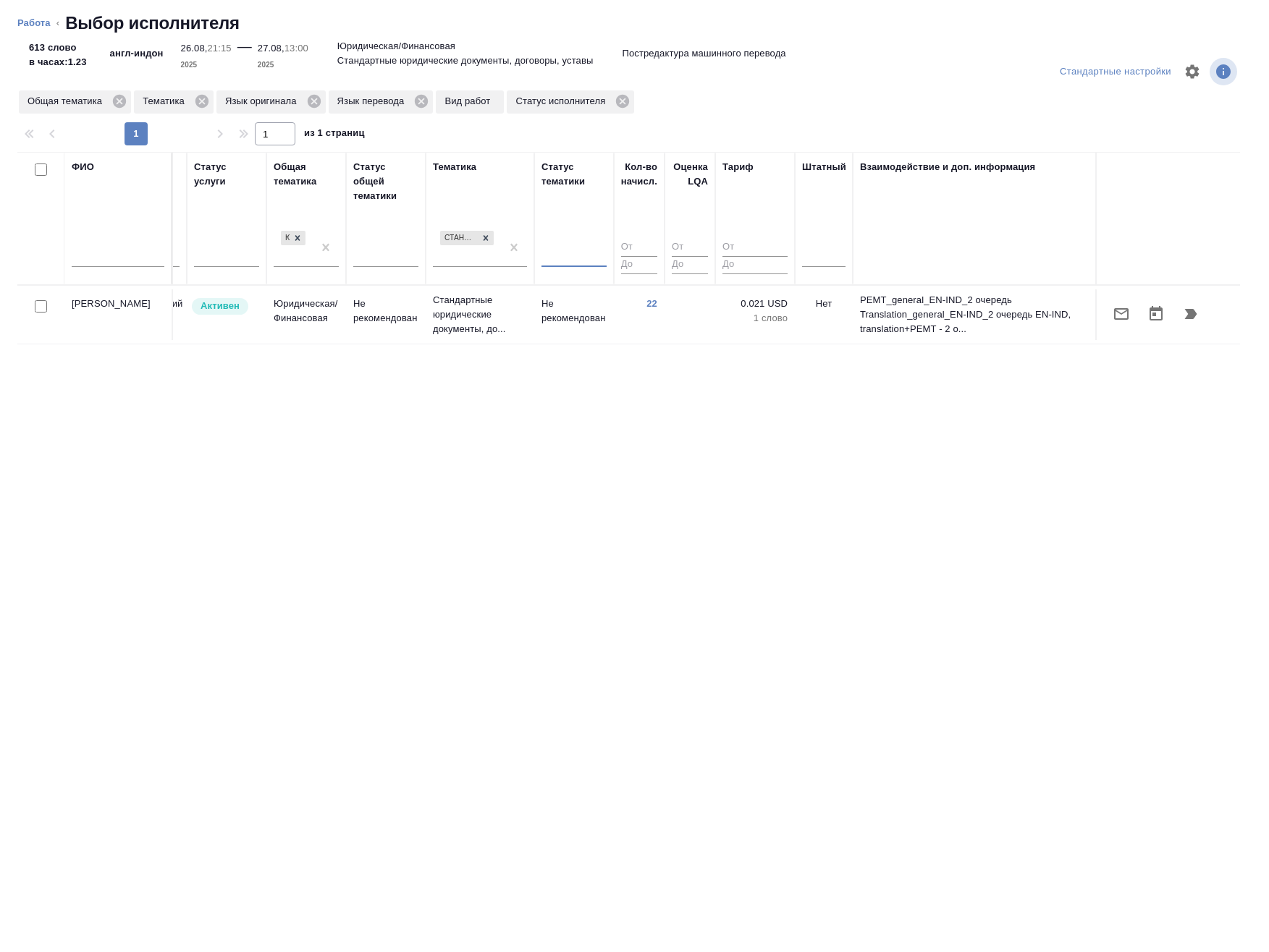
scroll to position [0, 869]
click at [1114, 307] on icon "button" at bounding box center [1121, 314] width 17 height 17
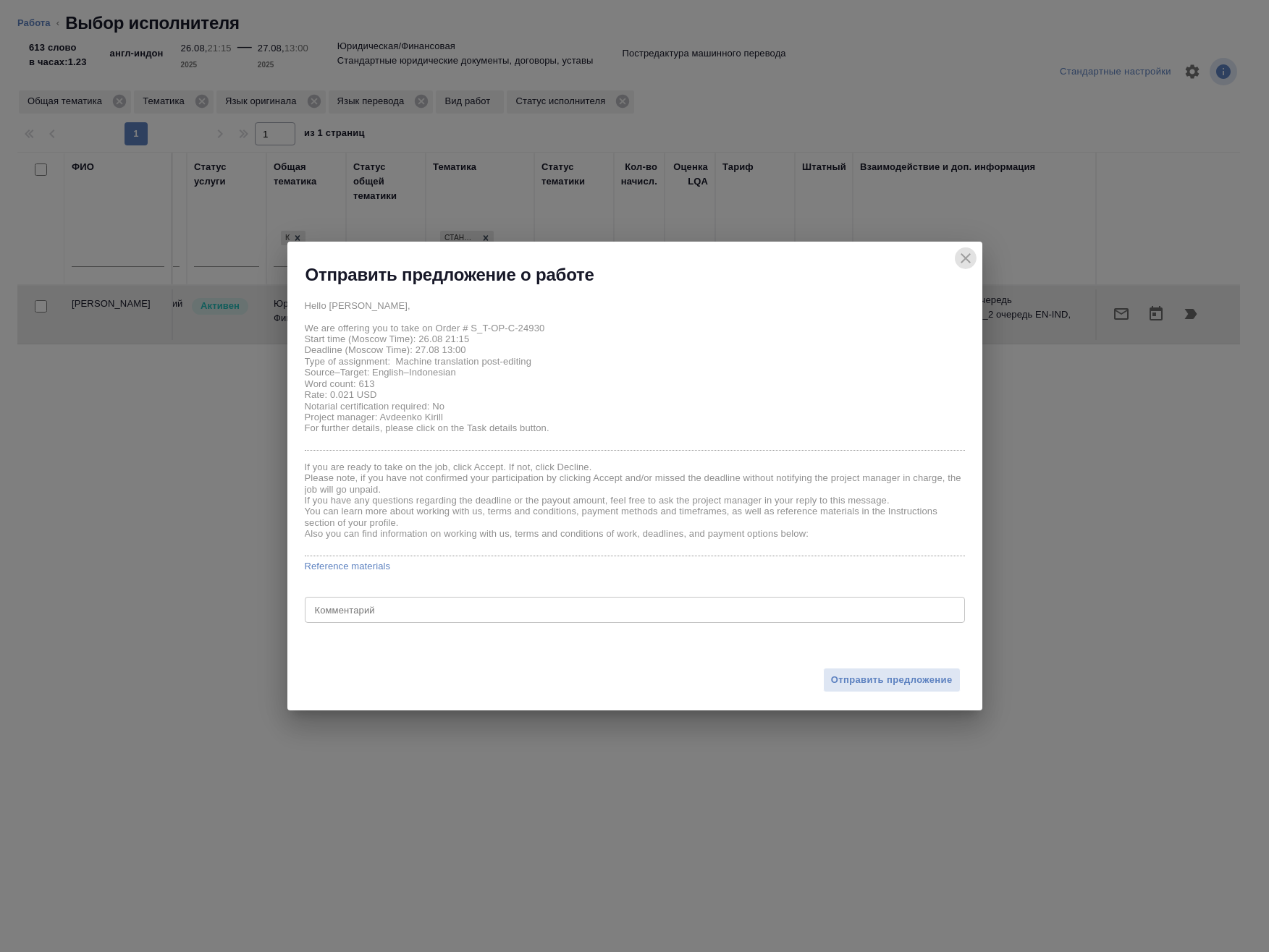
click at [963, 255] on icon "close" at bounding box center [965, 258] width 10 height 10
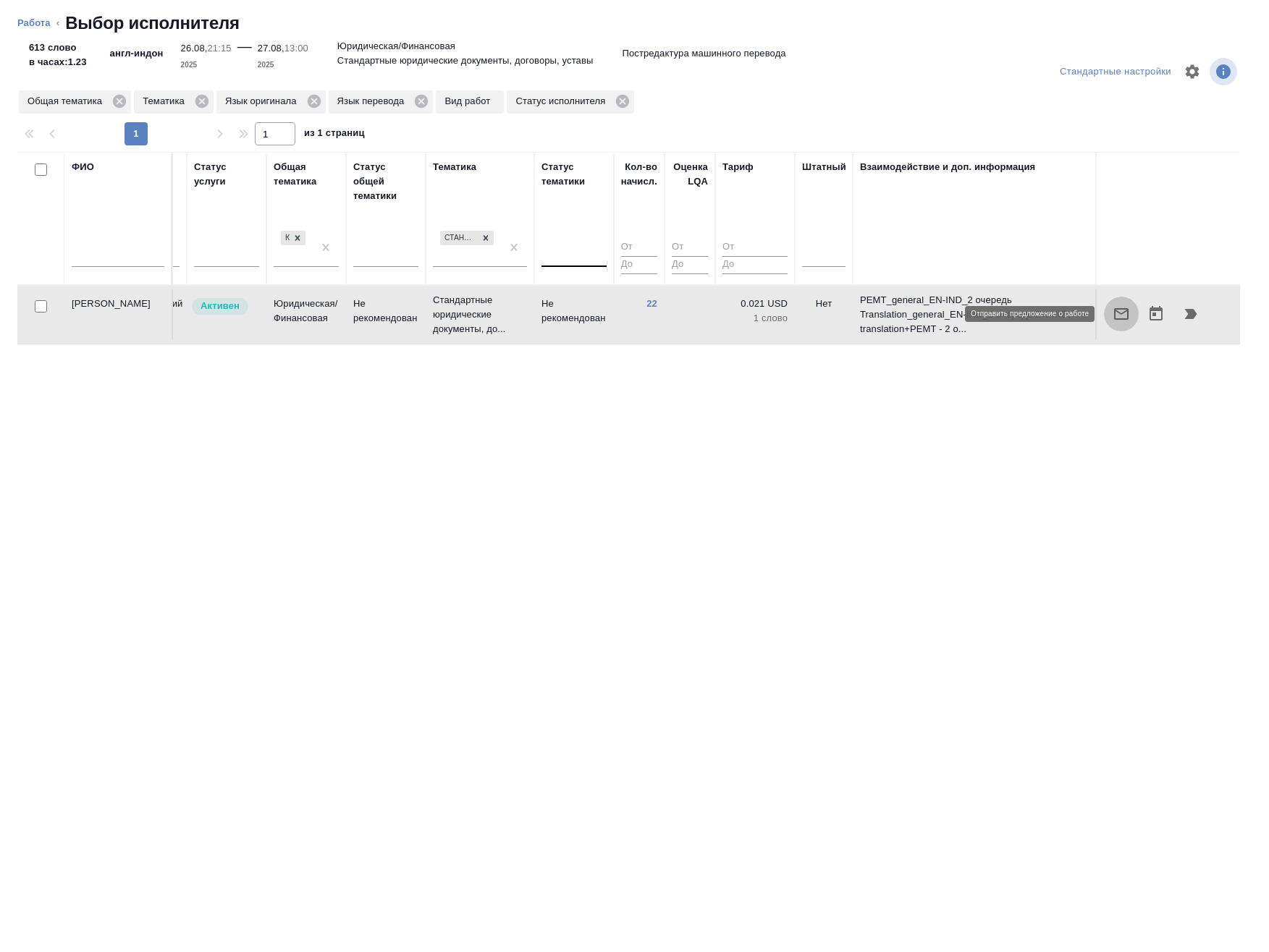
click at [1124, 321] on icon "button" at bounding box center [1121, 314] width 17 height 17
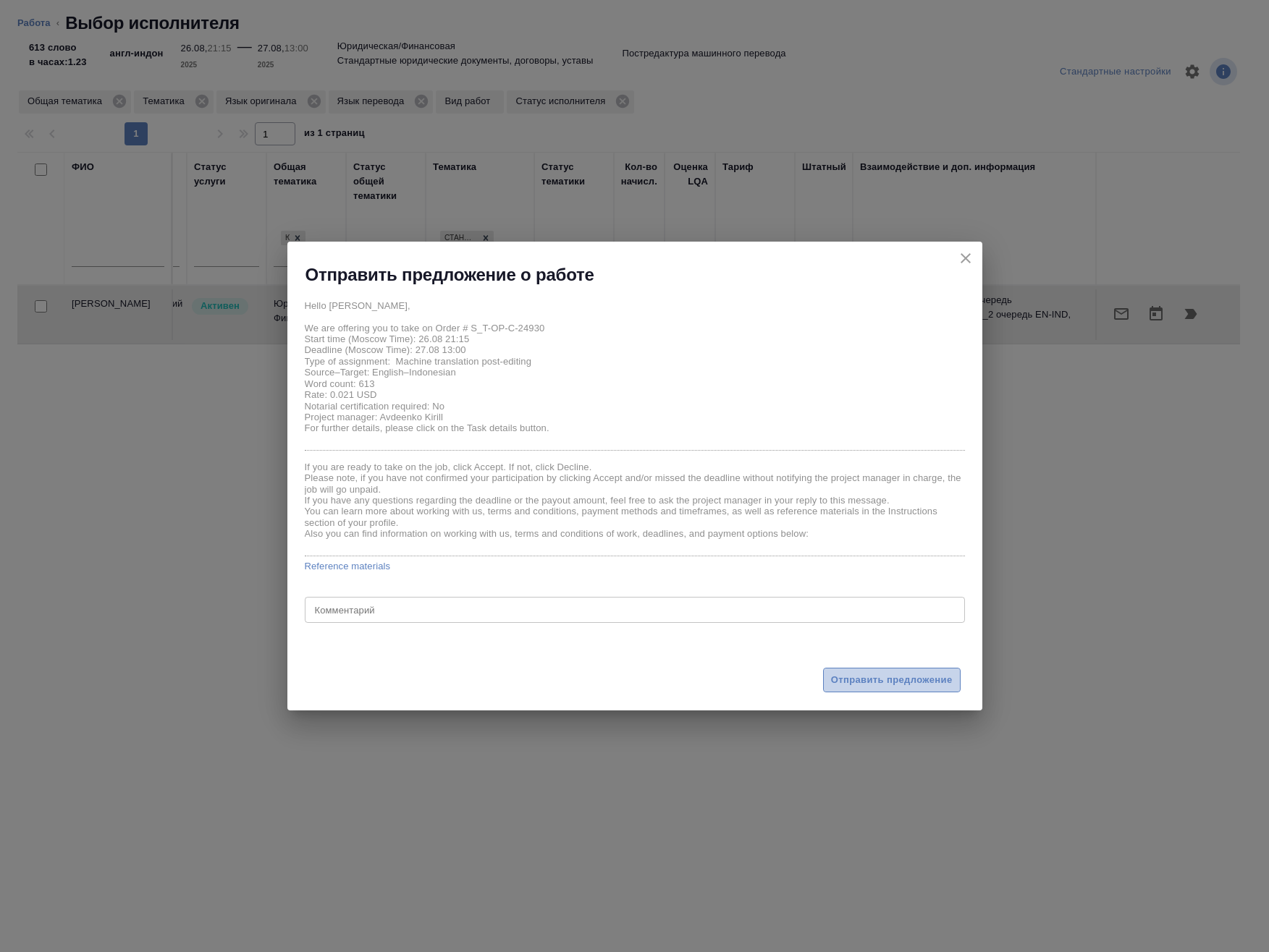
click at [841, 683] on span "Отправить предложение" at bounding box center [891, 680] width 122 height 16
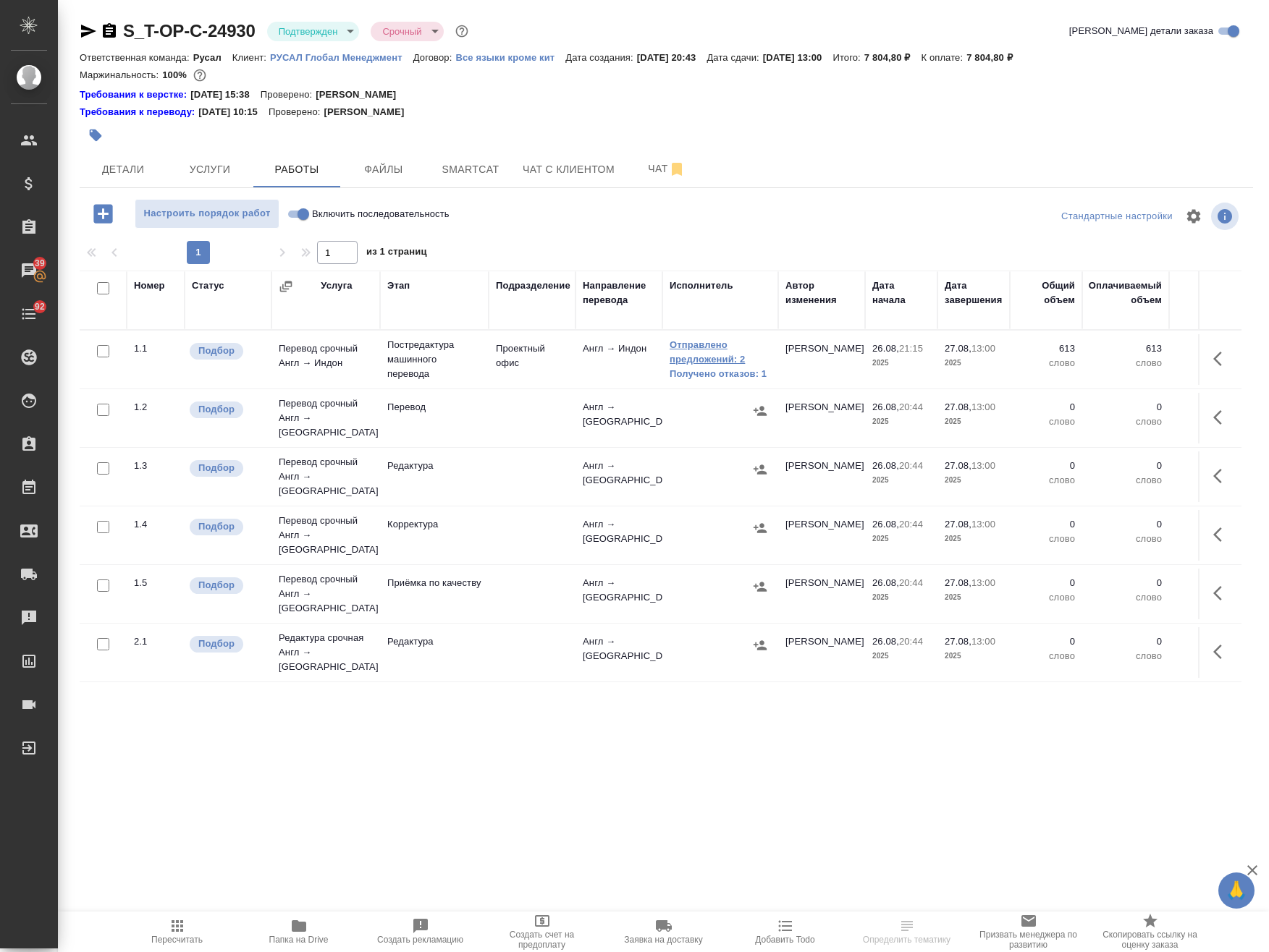
click at [719, 353] on link "Отправлено предложений: 2" at bounding box center [720, 352] width 101 height 29
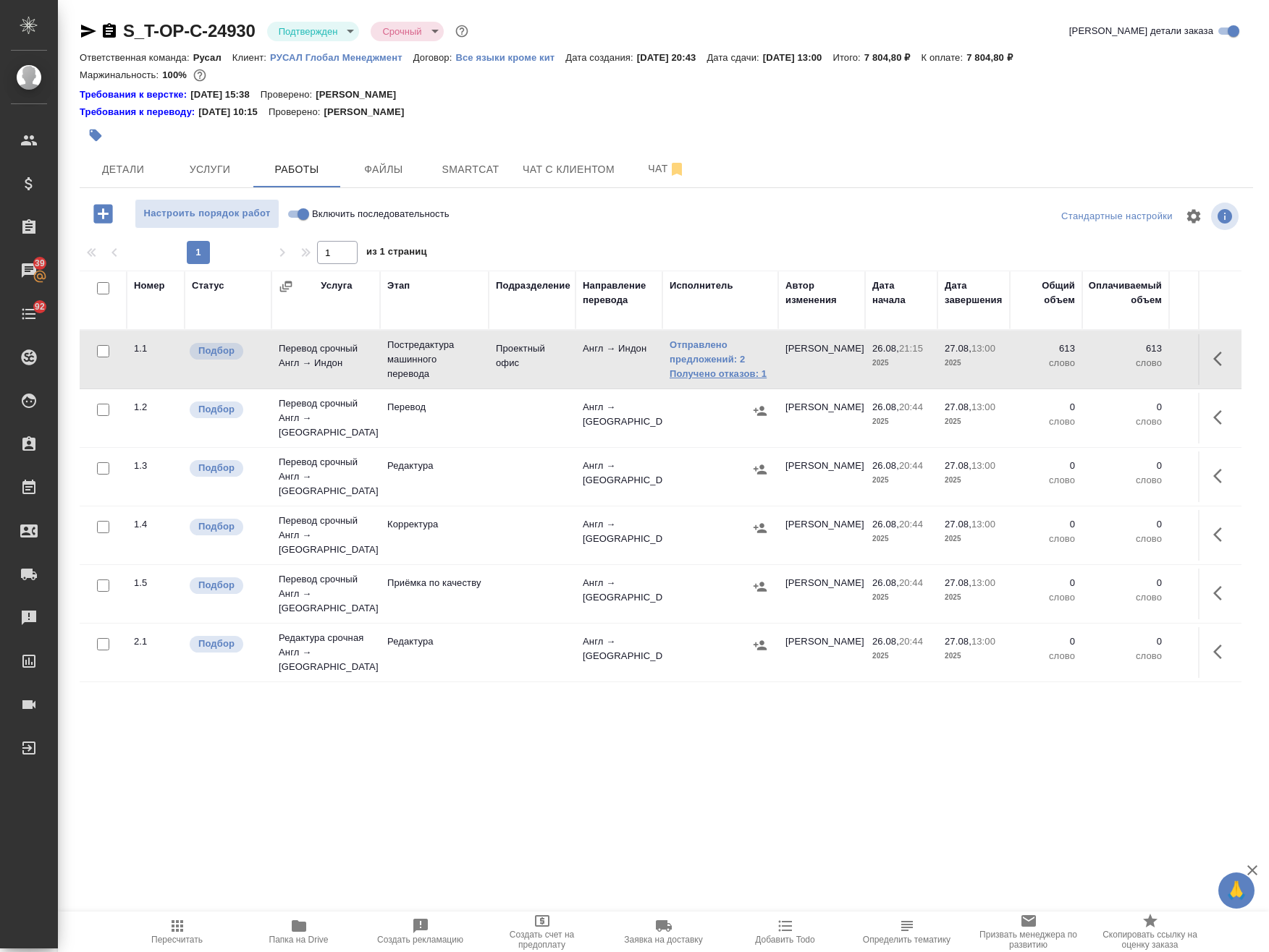
click at [755, 377] on link "Получено отказов: 1" at bounding box center [720, 374] width 101 height 14
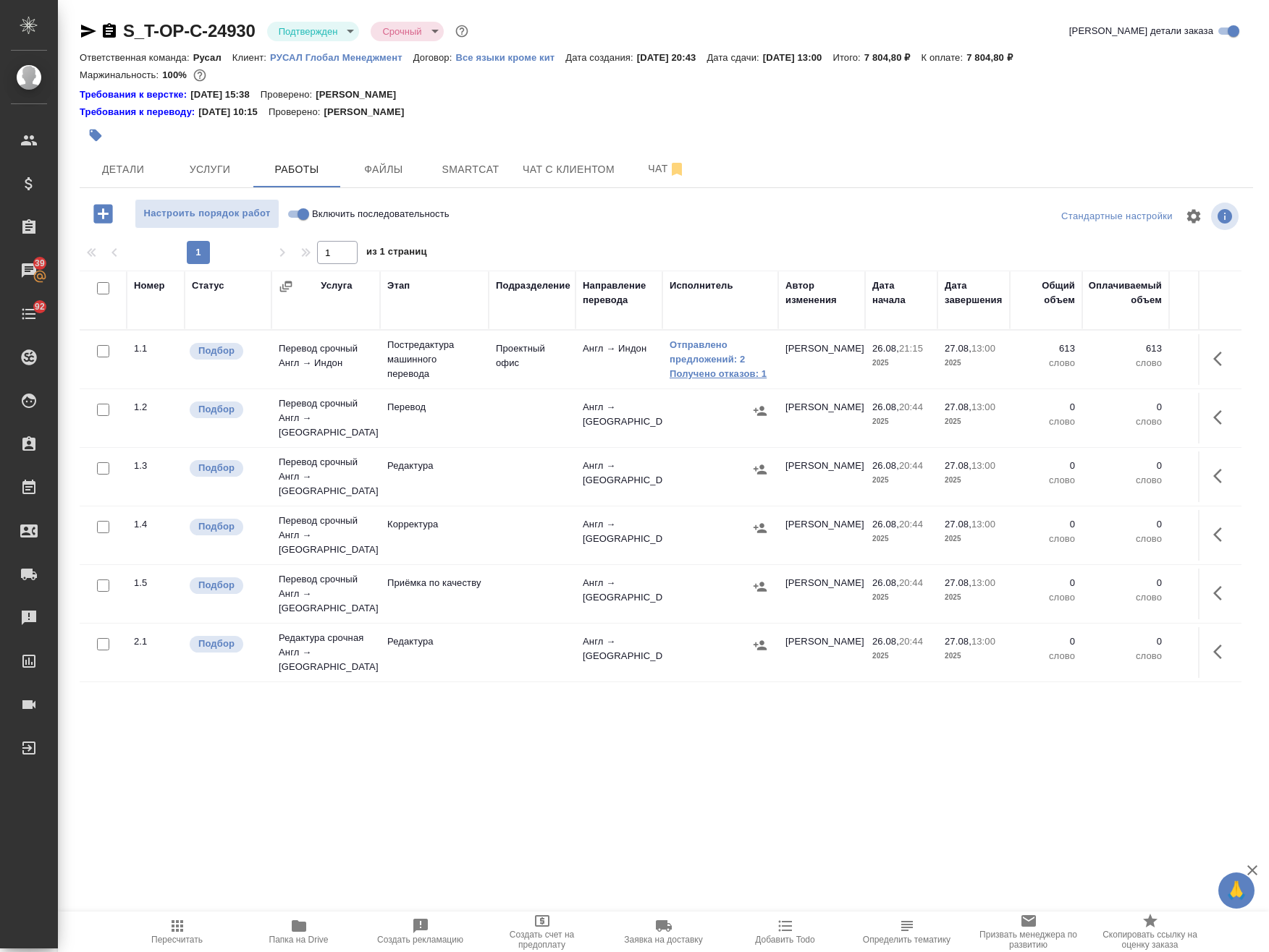
click at [742, 368] on link "Получено отказов: 1" at bounding box center [720, 374] width 101 height 14
click at [1213, 350] on icon "button" at bounding box center [1222, 359] width 17 height 17
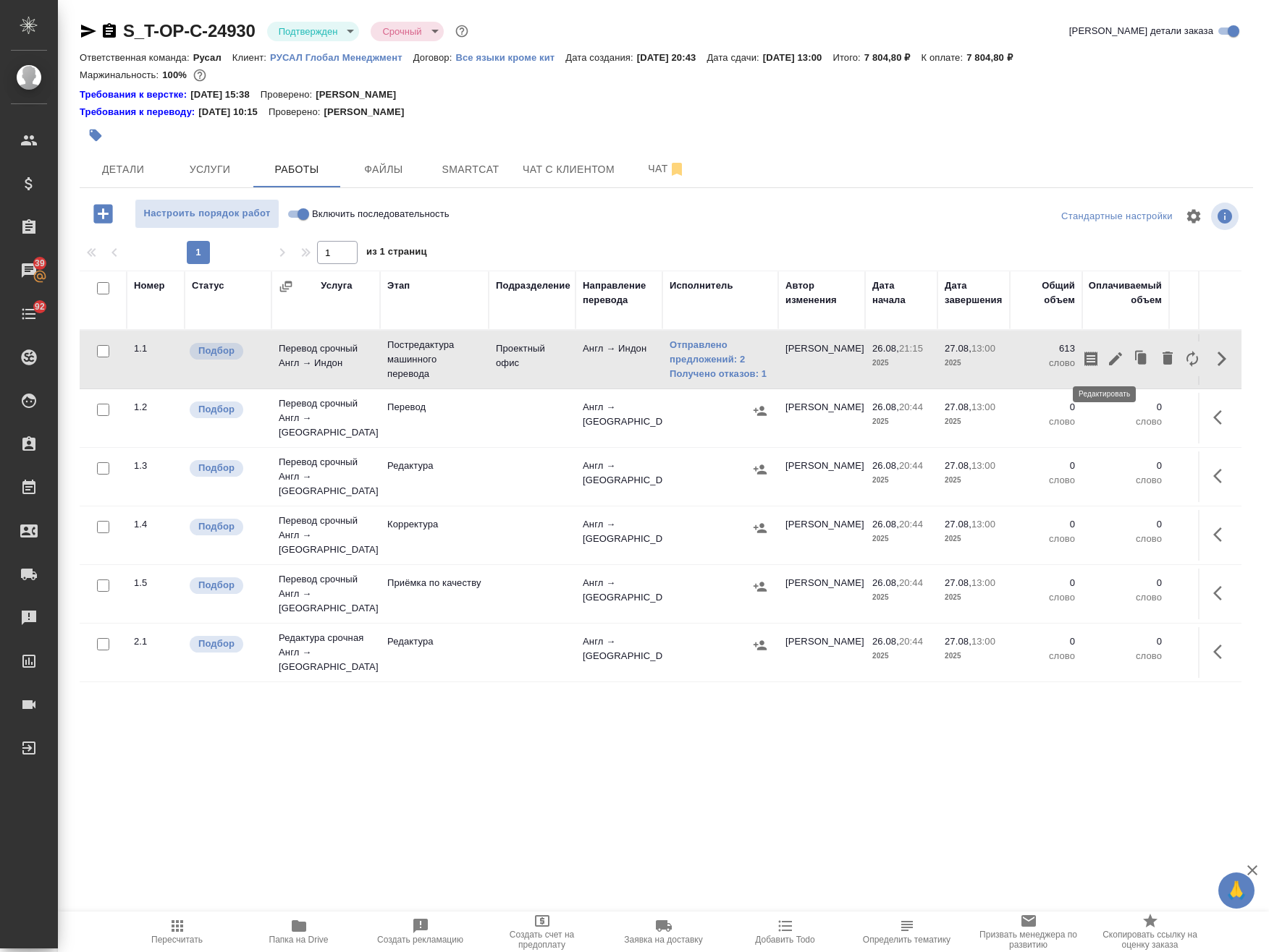
click at [1103, 346] on button "button" at bounding box center [1115, 359] width 24 height 35
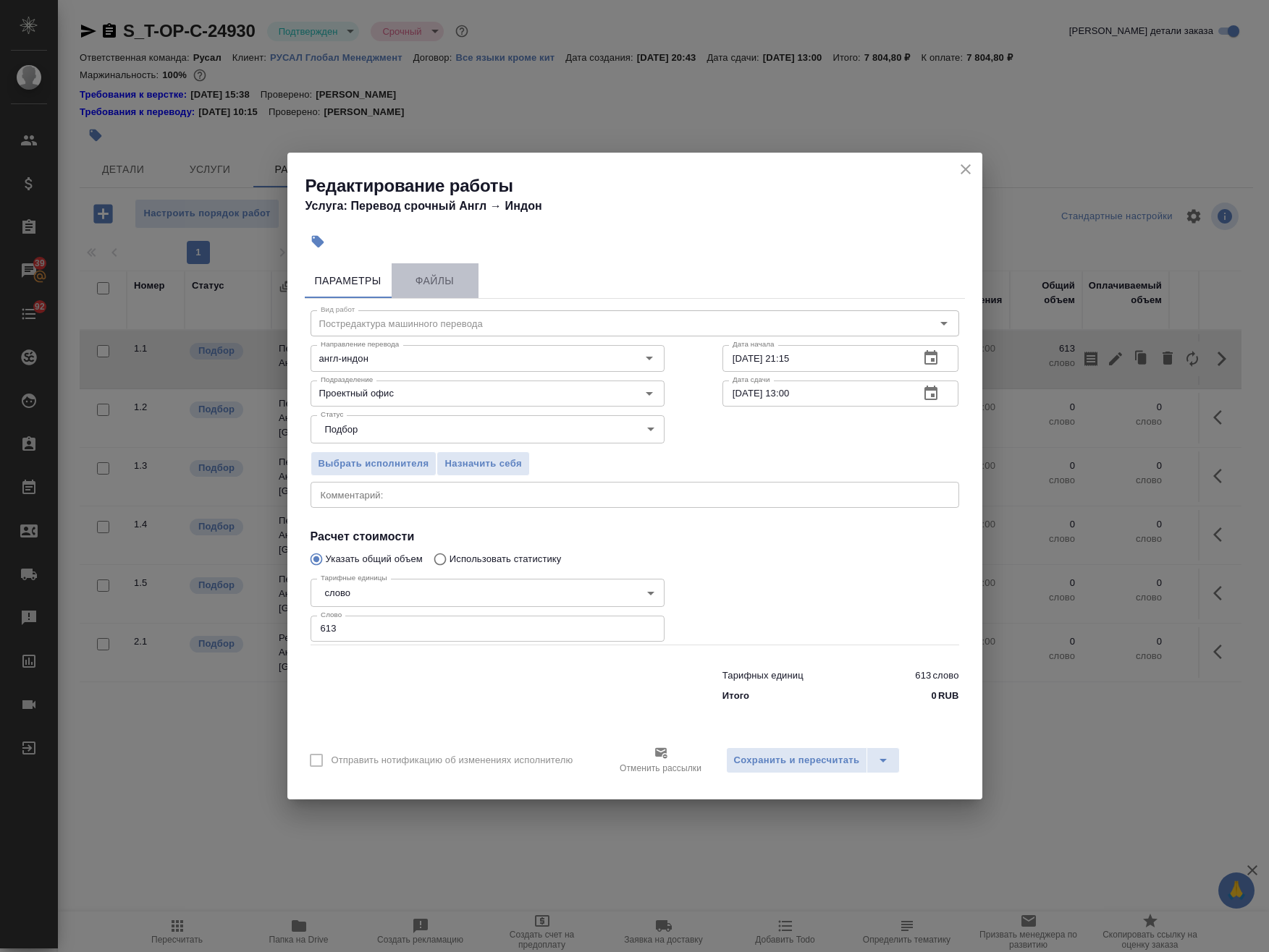
click at [416, 280] on span "Файлы" at bounding box center [435, 280] width 69 height 18
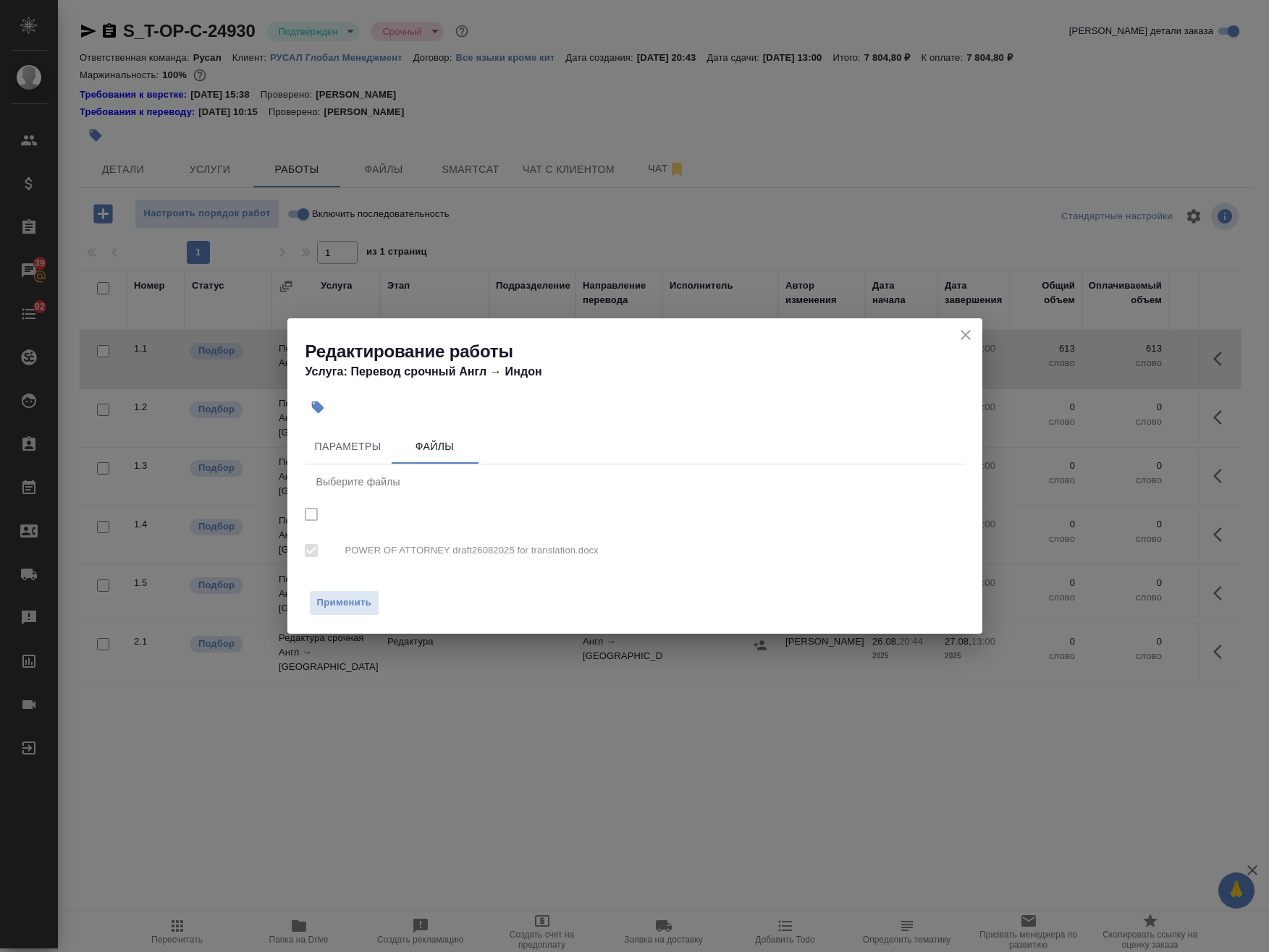
checkbox input "true"
click at [373, 602] on button "Применить" at bounding box center [344, 603] width 71 height 25
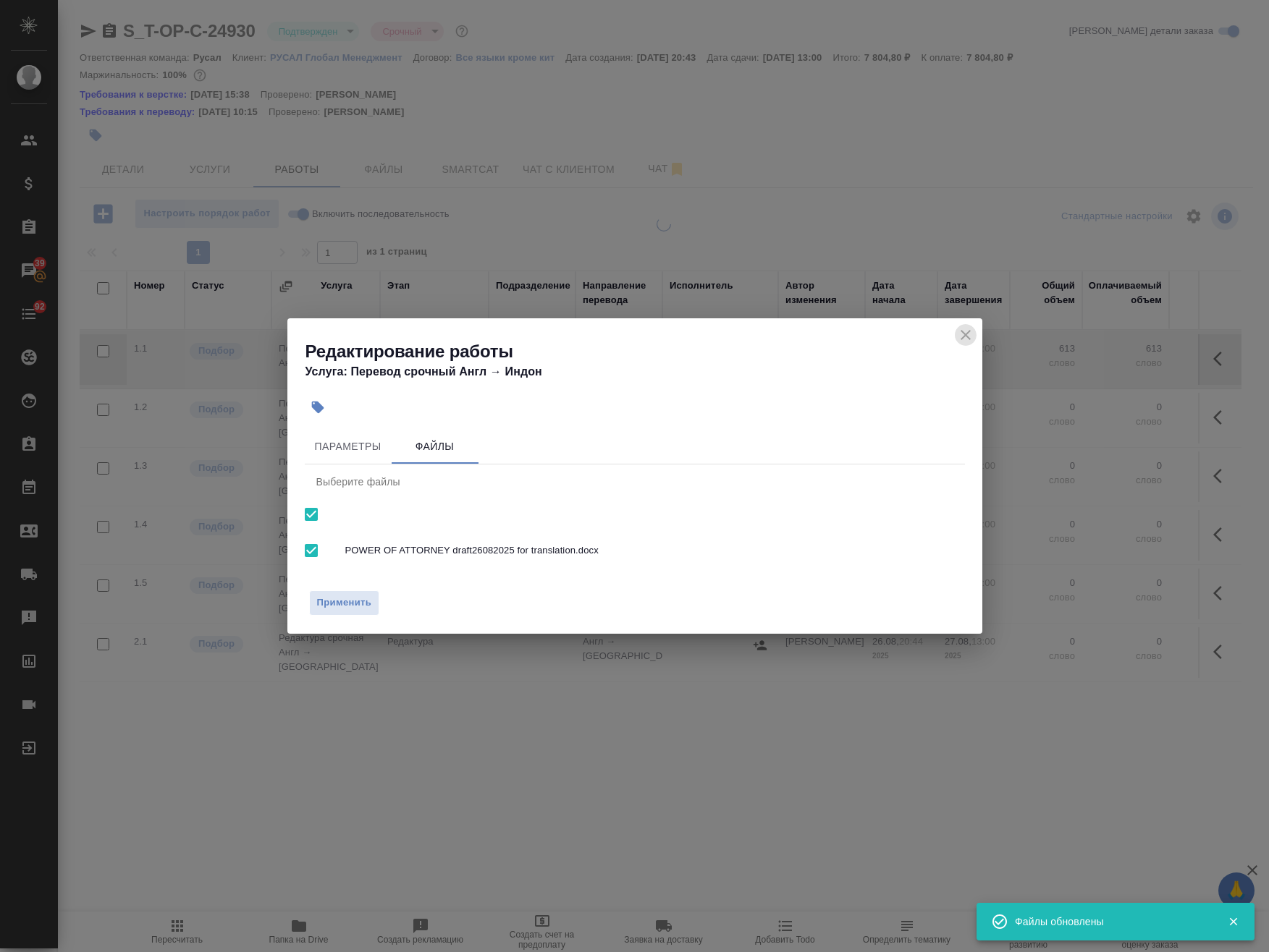
click at [964, 327] on icon "close" at bounding box center [966, 335] width 17 height 17
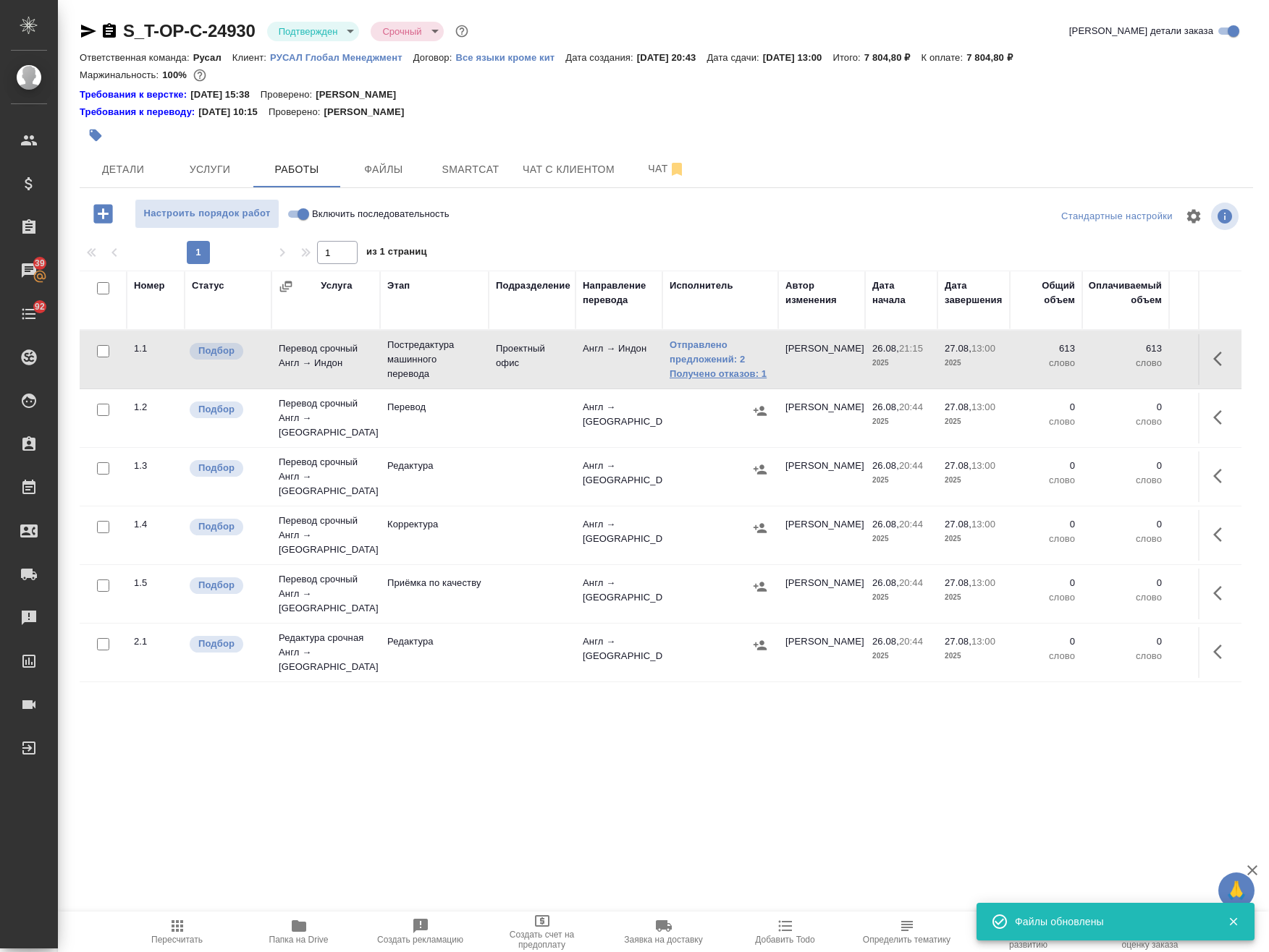
click at [711, 375] on link "Получено отказов: 1" at bounding box center [720, 374] width 101 height 14
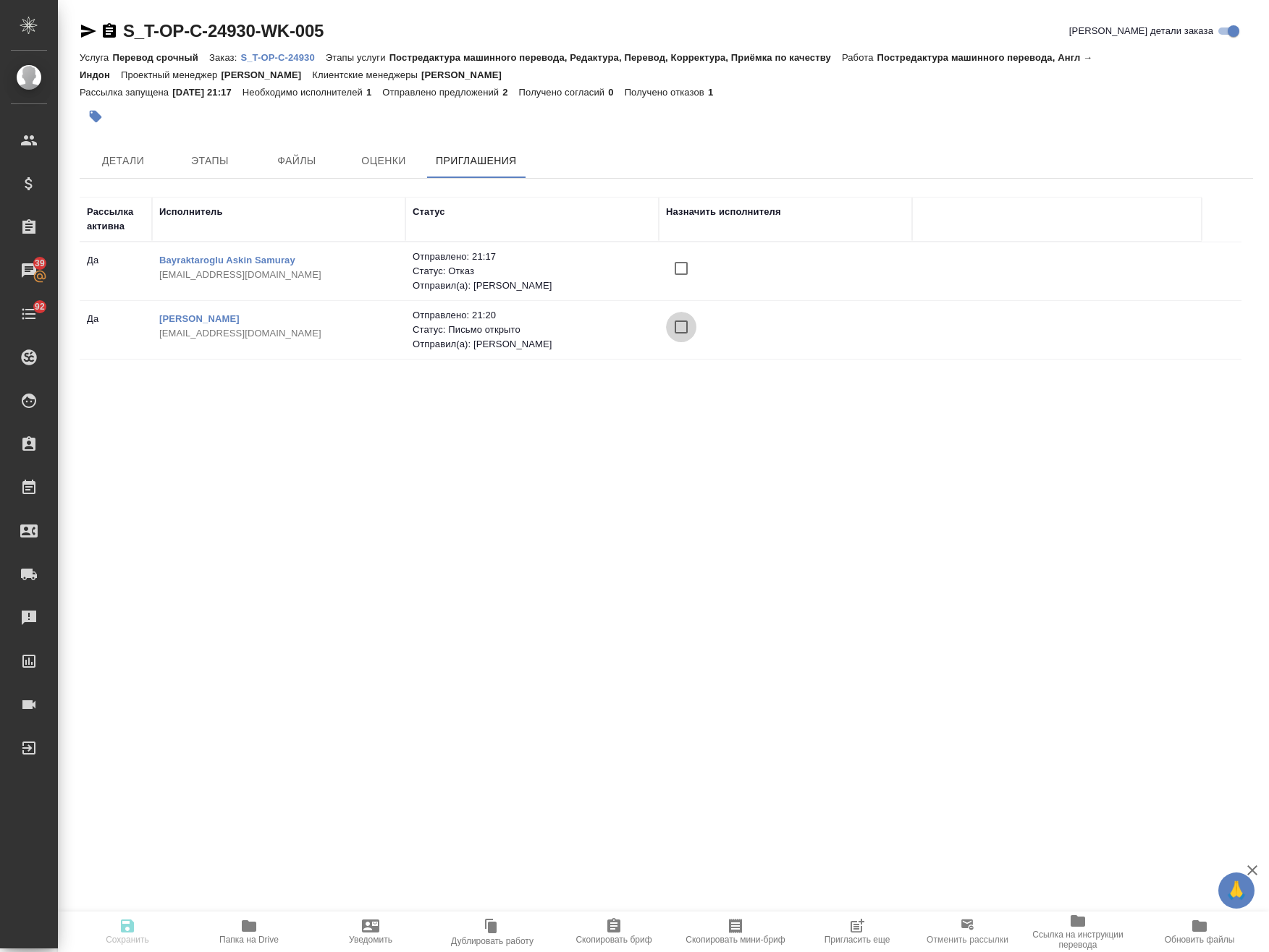
click at [679, 332] on input "checkbox" at bounding box center [680, 327] width 31 height 31
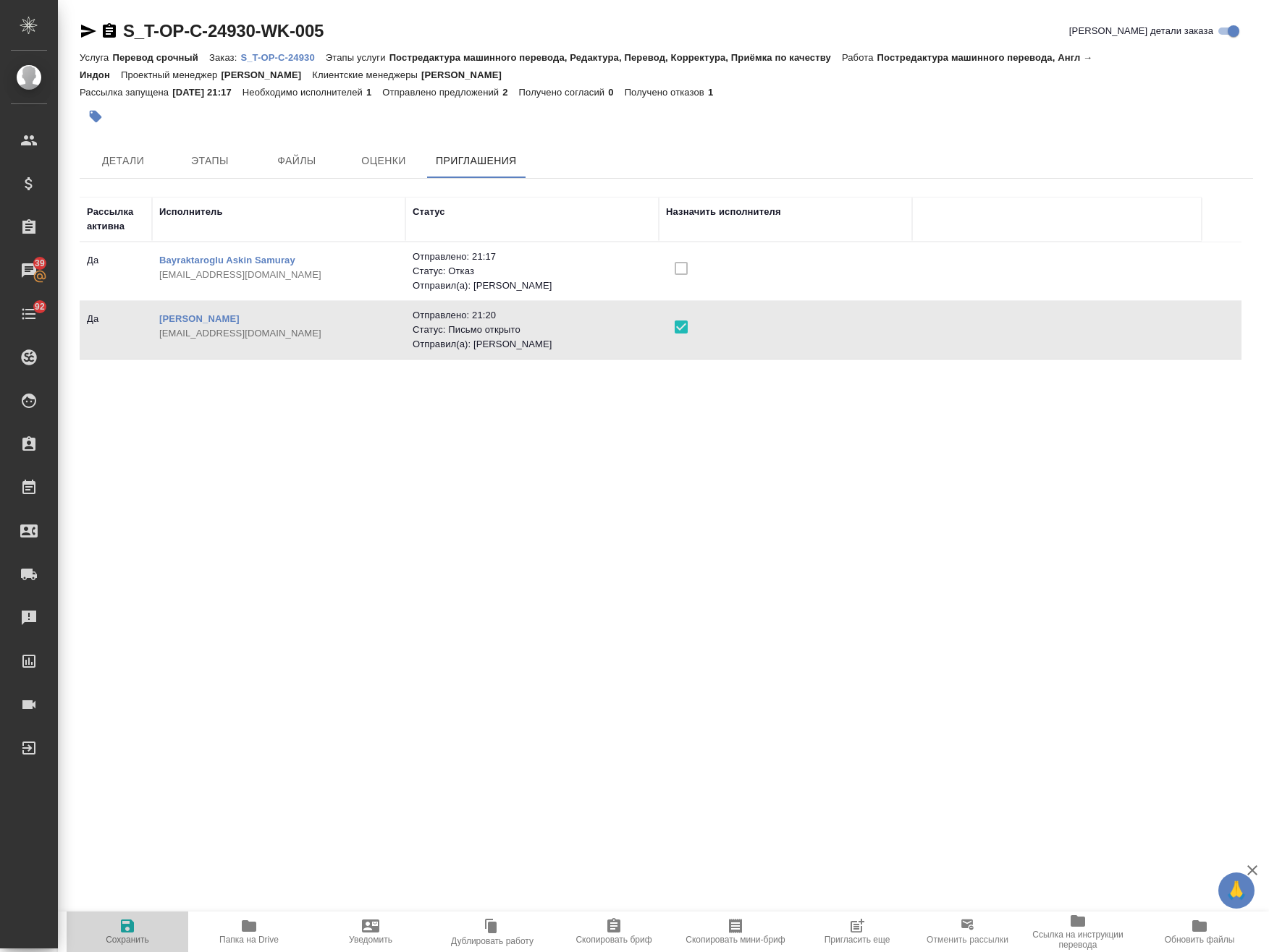
click at [131, 917] on button "Сохранить" at bounding box center [127, 932] width 122 height 41
